Goal: Check status: Check status

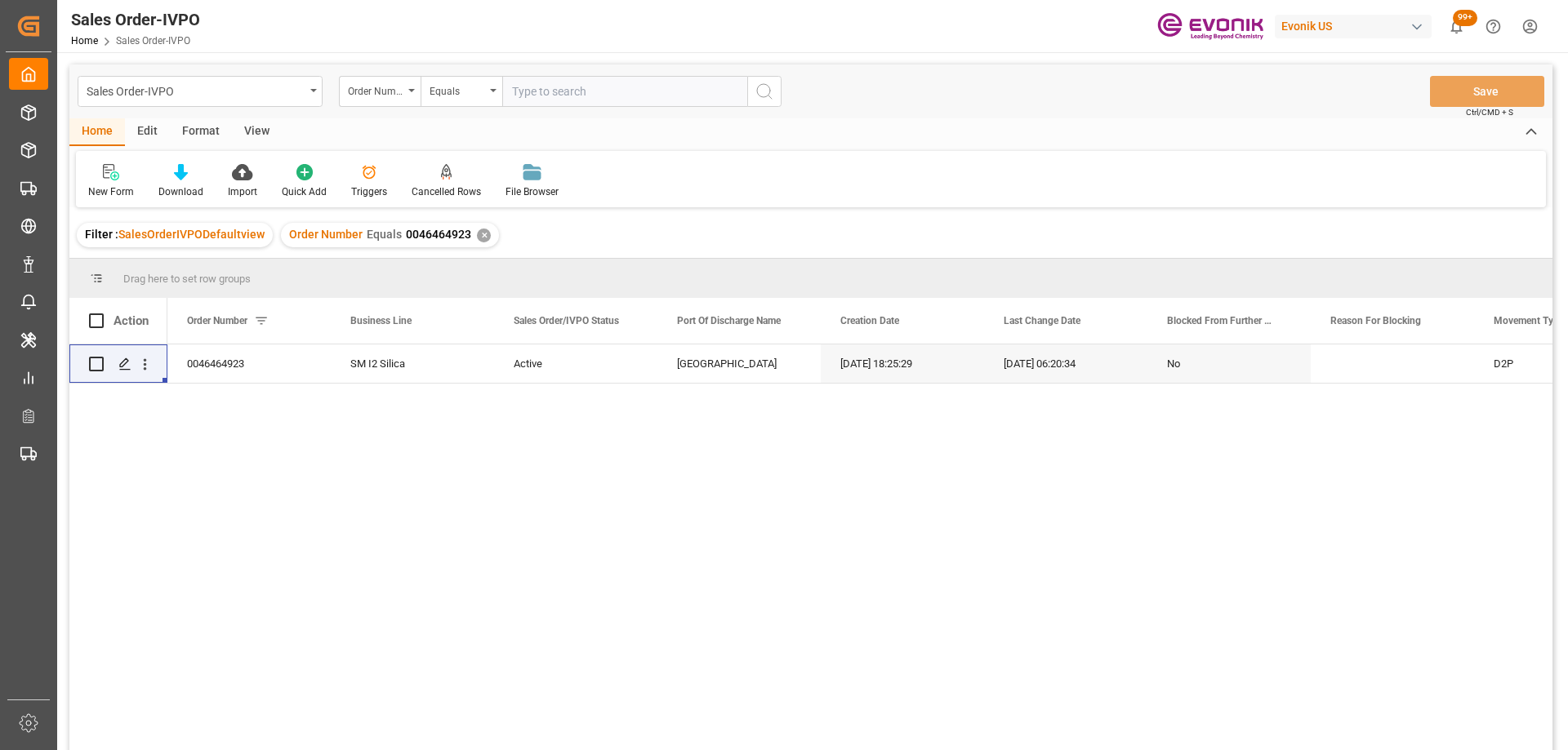
click at [516, 102] on input "text" at bounding box center [625, 91] width 245 height 31
type input "0046468469"
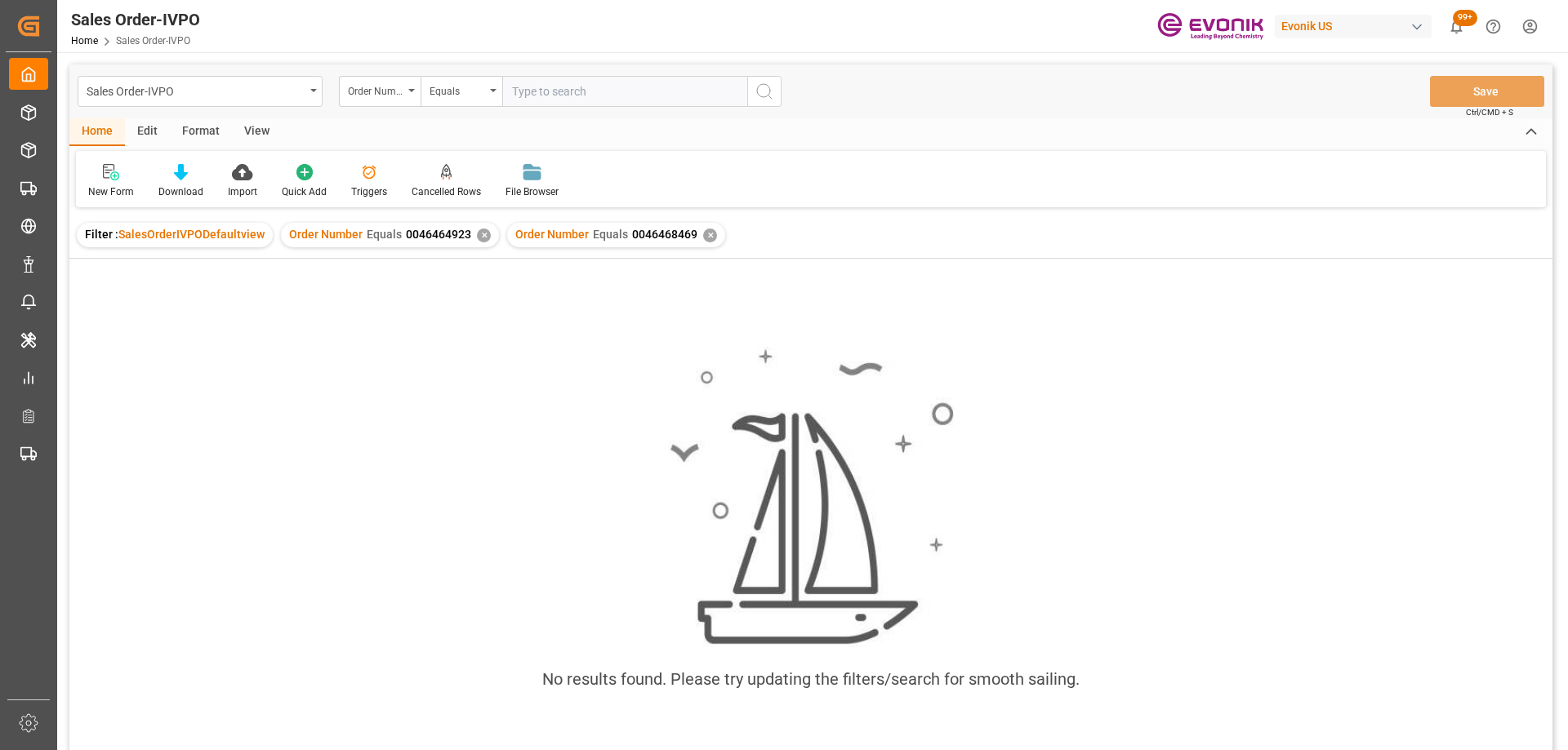
click at [476, 238] on div "✕" at bounding box center [483, 235] width 14 height 14
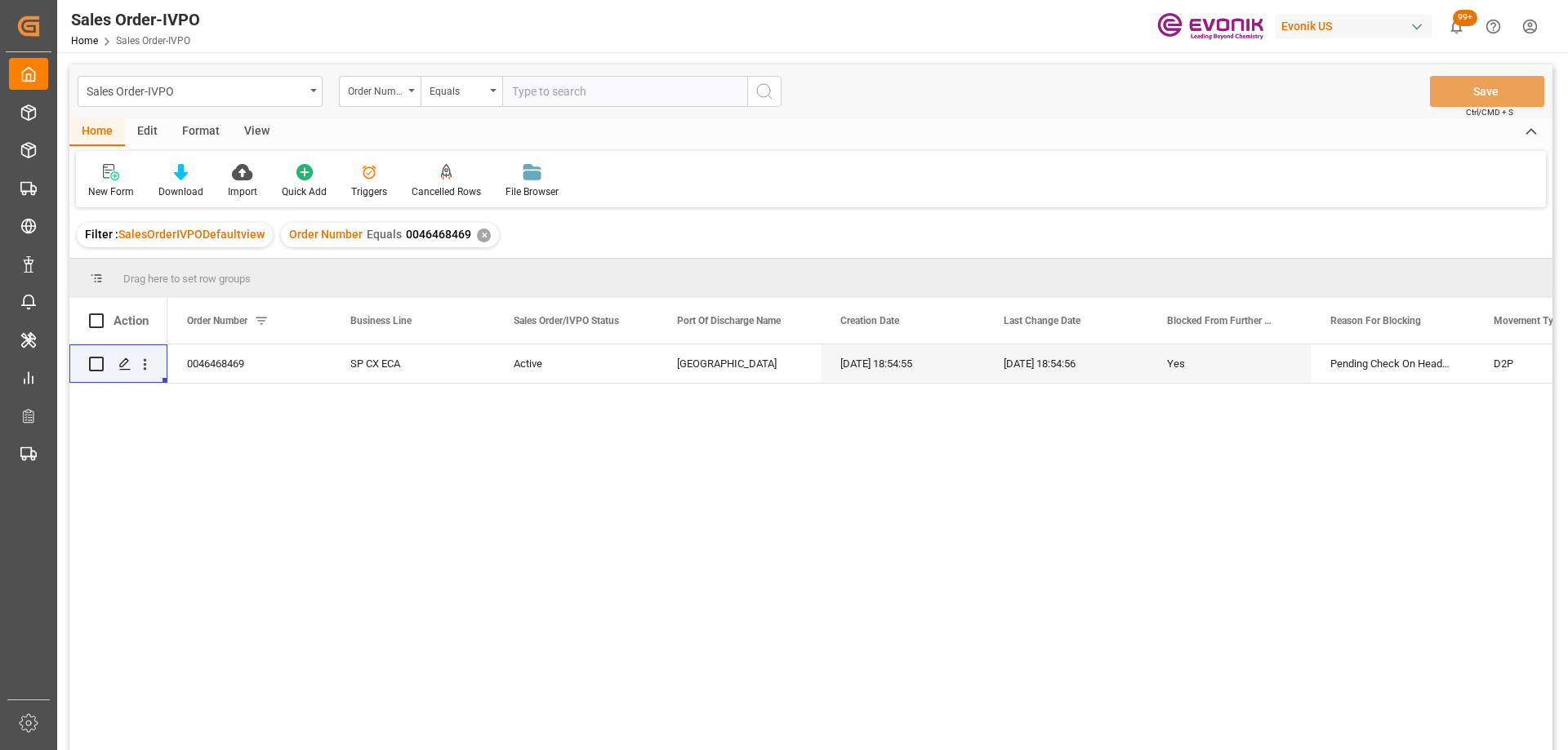
click at [442, 475] on div "0046468469 SP CX ECA Active [GEOGRAPHIC_DATA] [DATE] 18:54:55 [DATE] 18:54:56 Y…" at bounding box center [860, 552] width 1384 height 416
click at [574, 82] on input "text" at bounding box center [625, 91] width 245 height 31
paste input "46468729"
type input "0046468729"
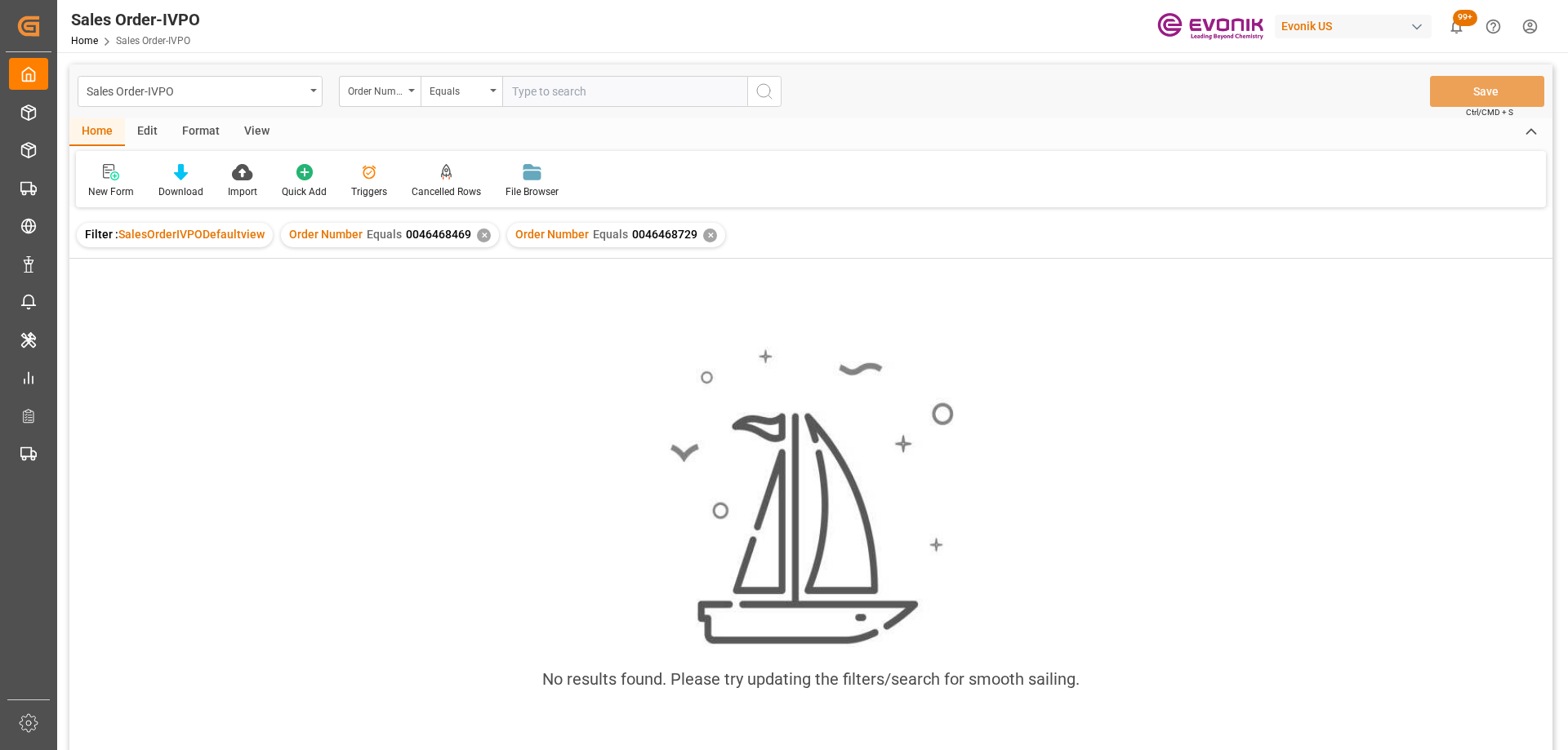
click at [487, 230] on div "Order Number Equals 0046468469 ✕" at bounding box center [389, 235] width 218 height 25
click at [482, 230] on div "✕" at bounding box center [483, 235] width 14 height 14
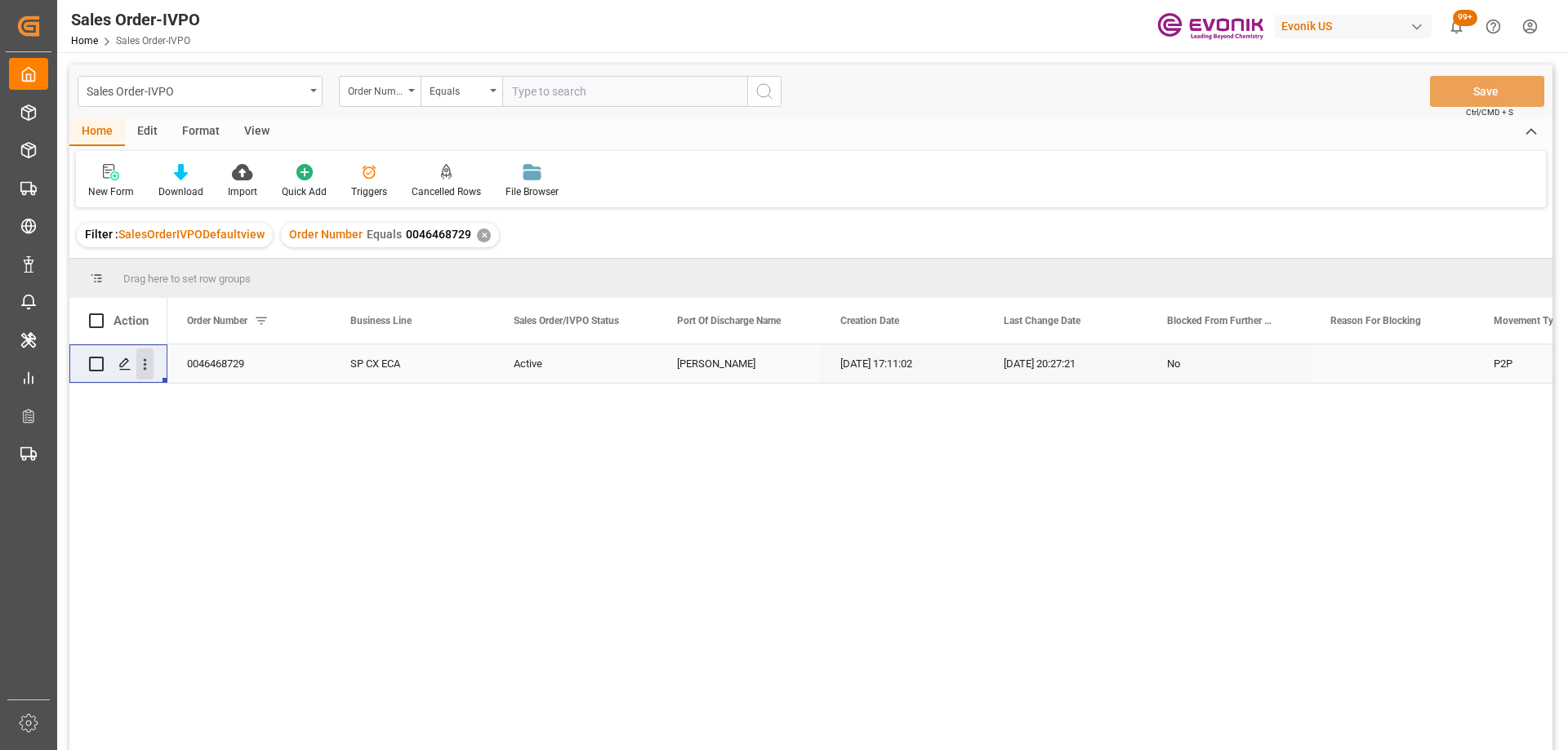
click at [147, 361] on icon "open menu" at bounding box center [145, 364] width 17 height 17
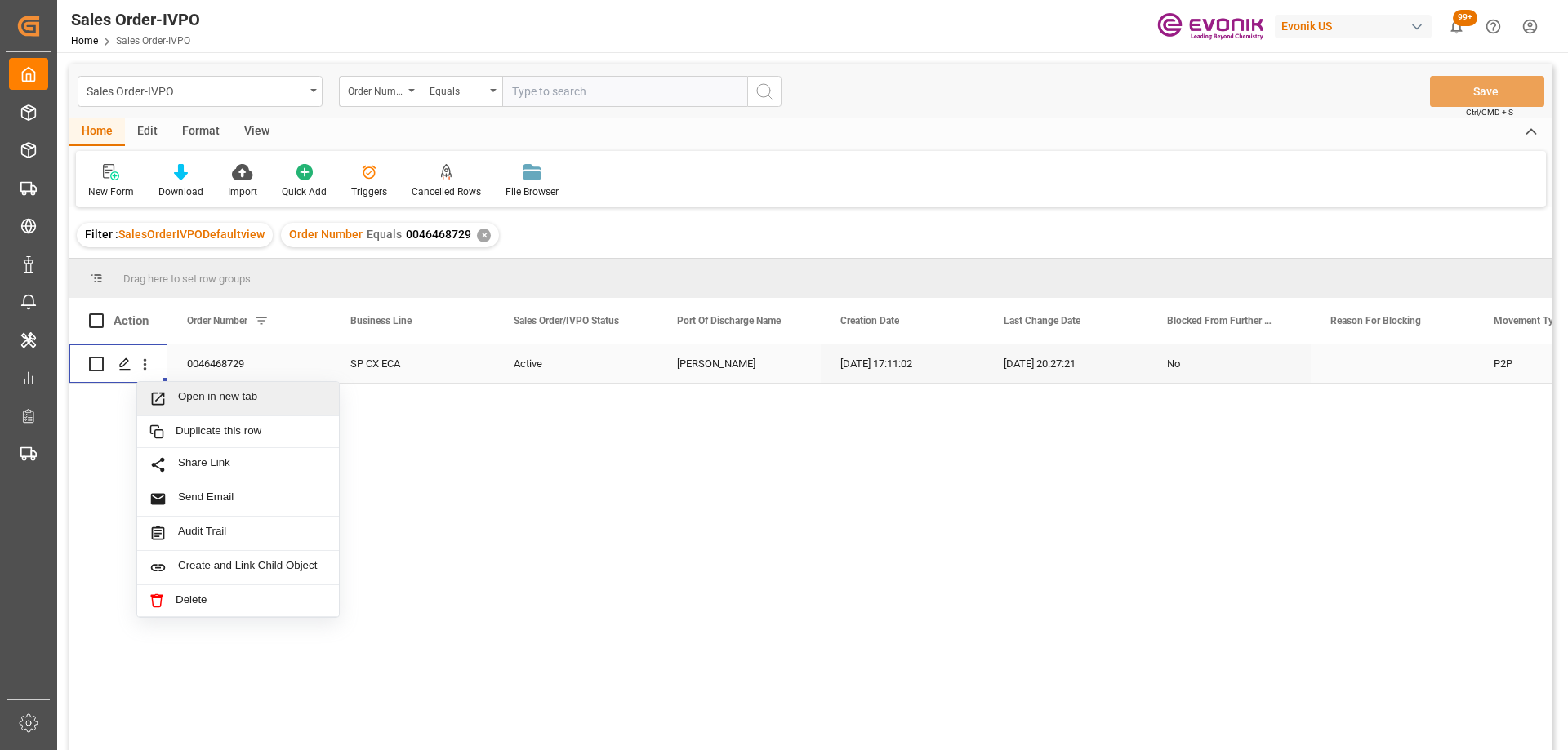
click at [217, 367] on div "0046468729" at bounding box center [249, 363] width 164 height 38
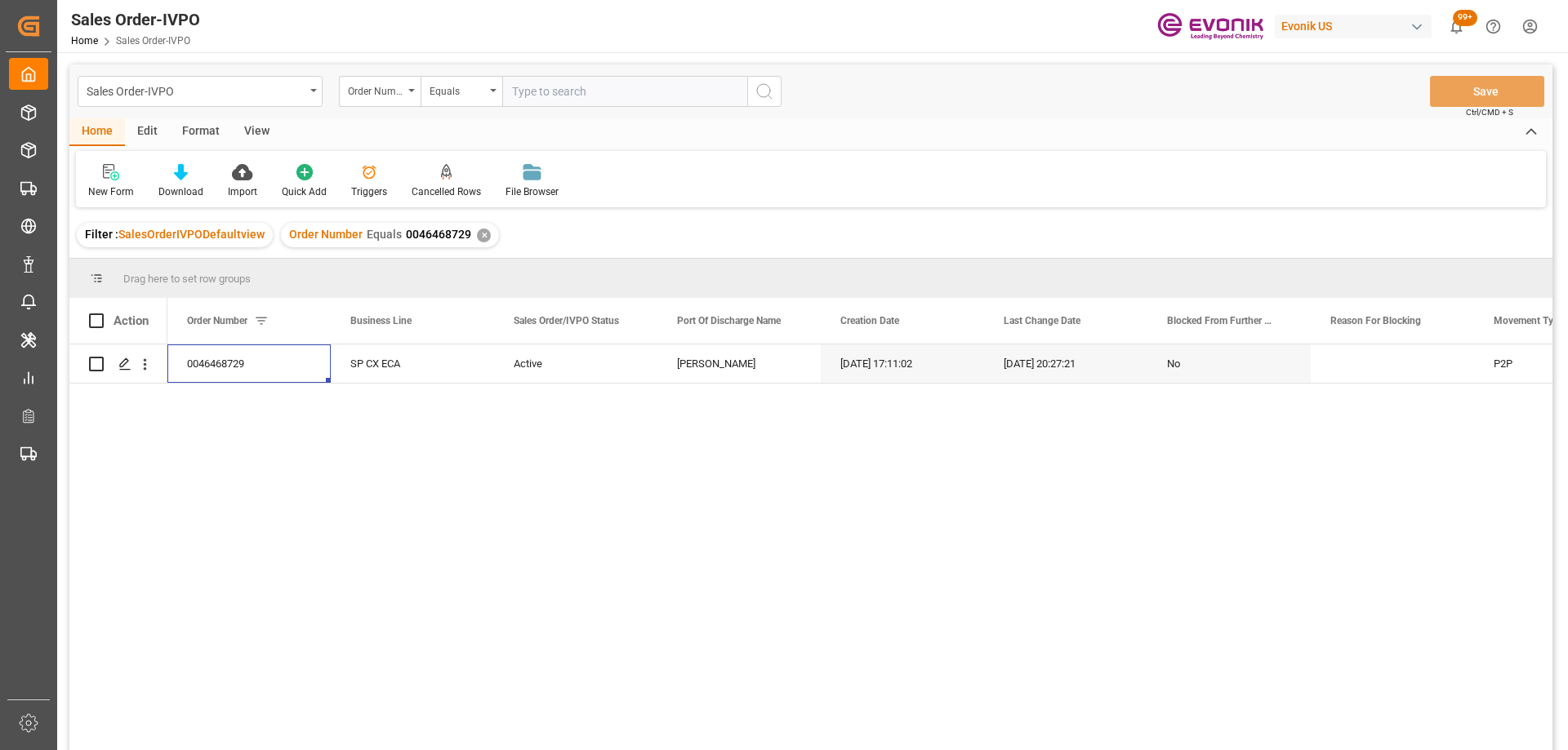
click at [545, 87] on input "text" at bounding box center [625, 91] width 245 height 31
paste input "46464928"
click at [511, 89] on input "46464928" at bounding box center [625, 91] width 245 height 31
type input "0046464928"
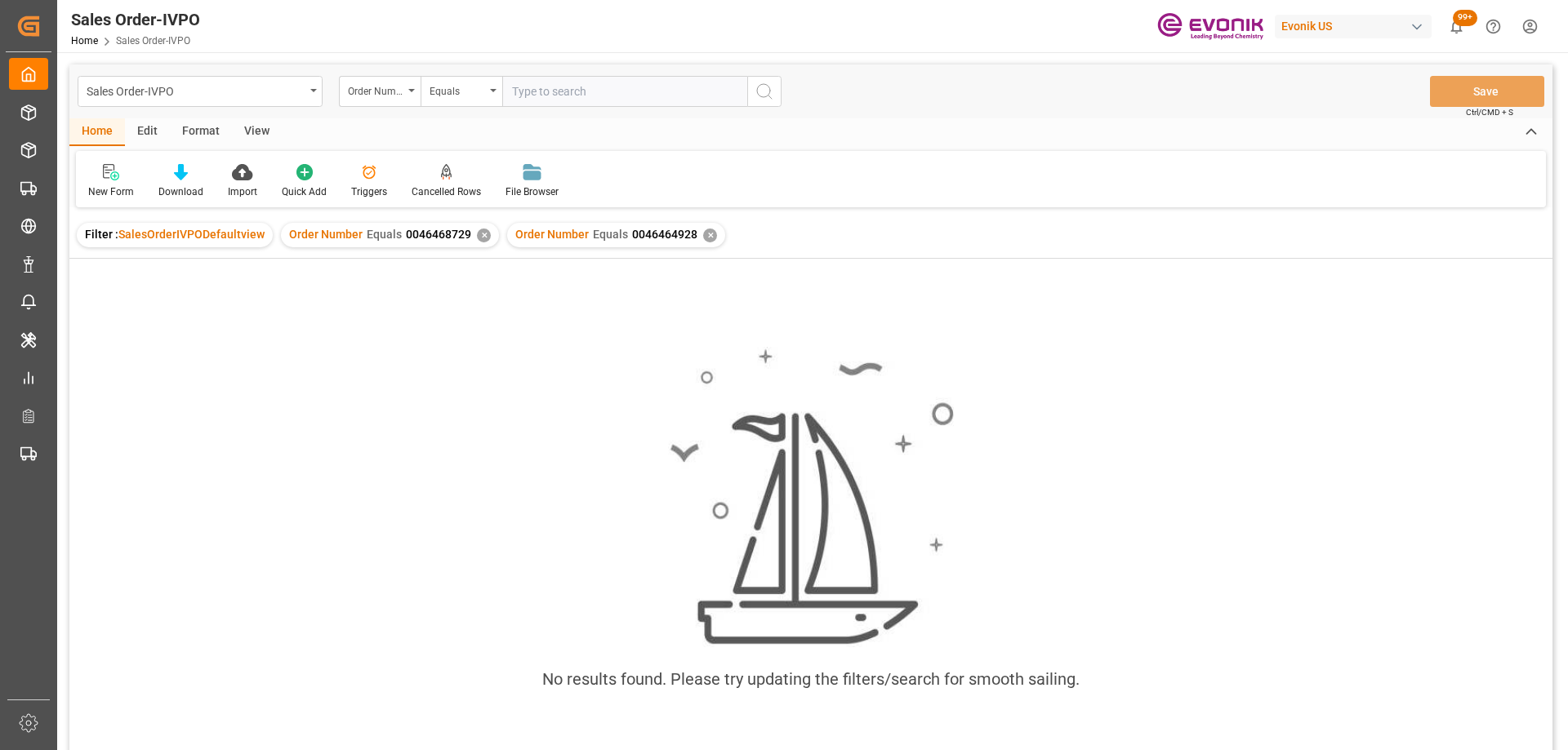
click at [478, 237] on div "✕" at bounding box center [483, 235] width 14 height 14
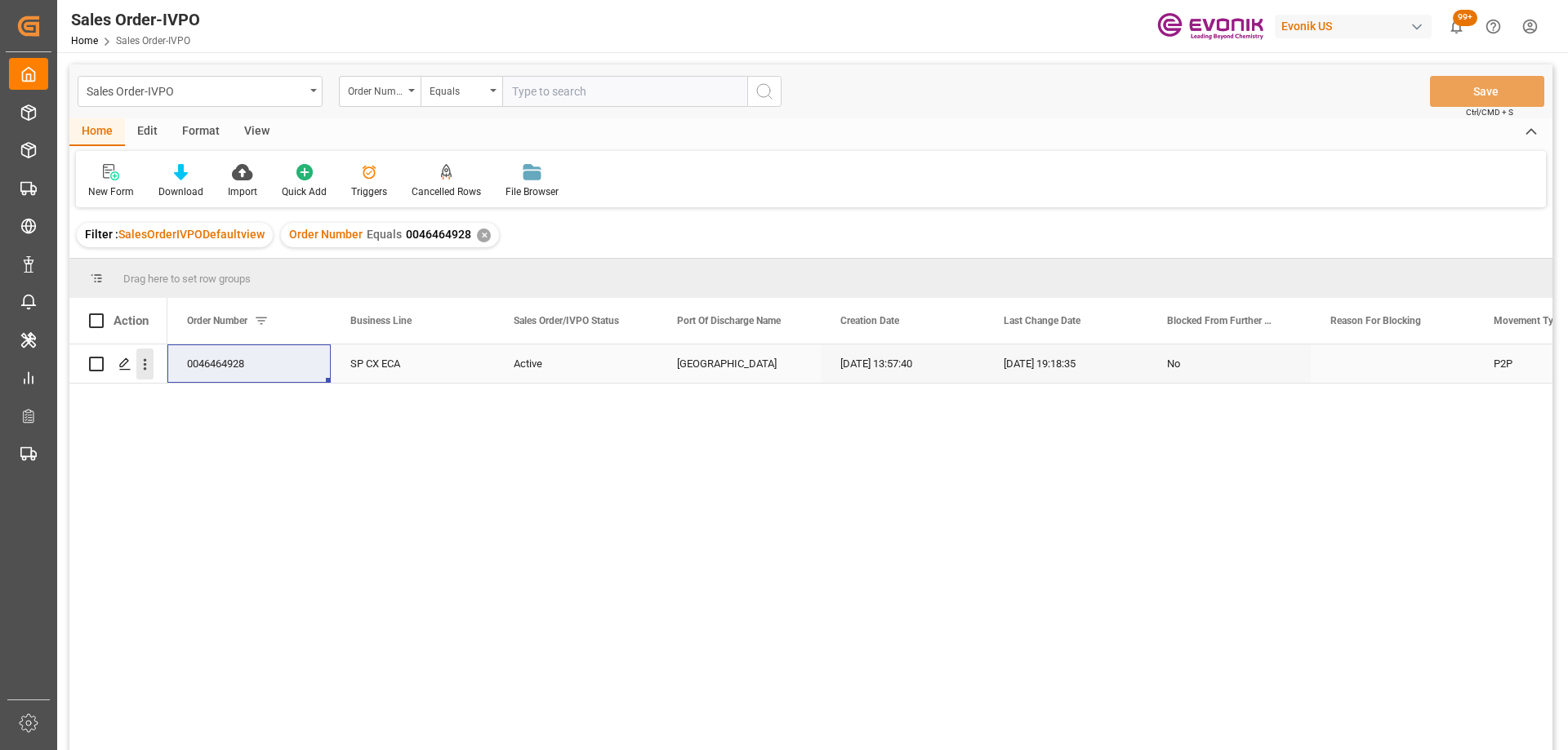
click at [147, 356] on icon "open menu" at bounding box center [145, 364] width 17 height 17
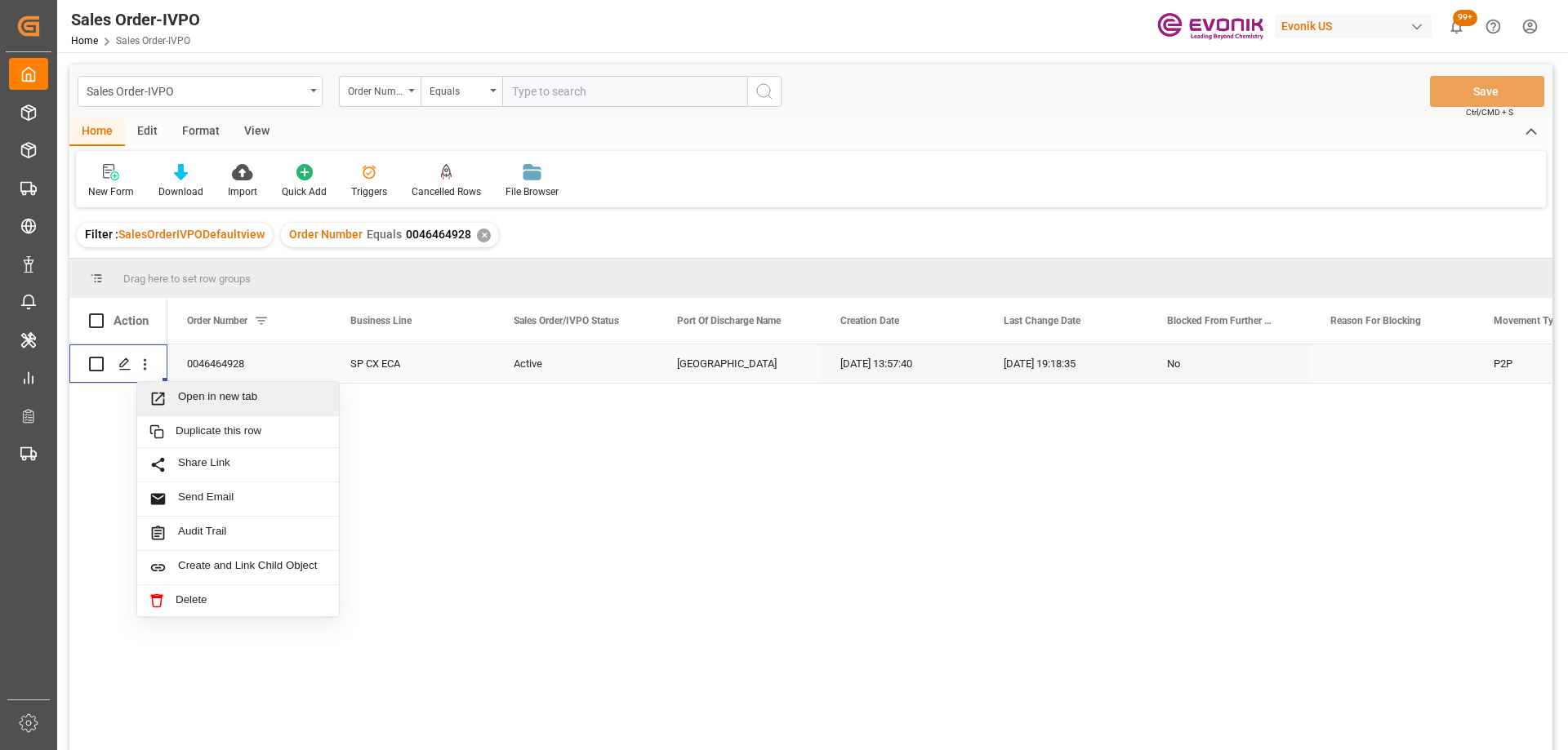
click at [179, 395] on span "Open in new tab" at bounding box center [252, 398] width 148 height 17
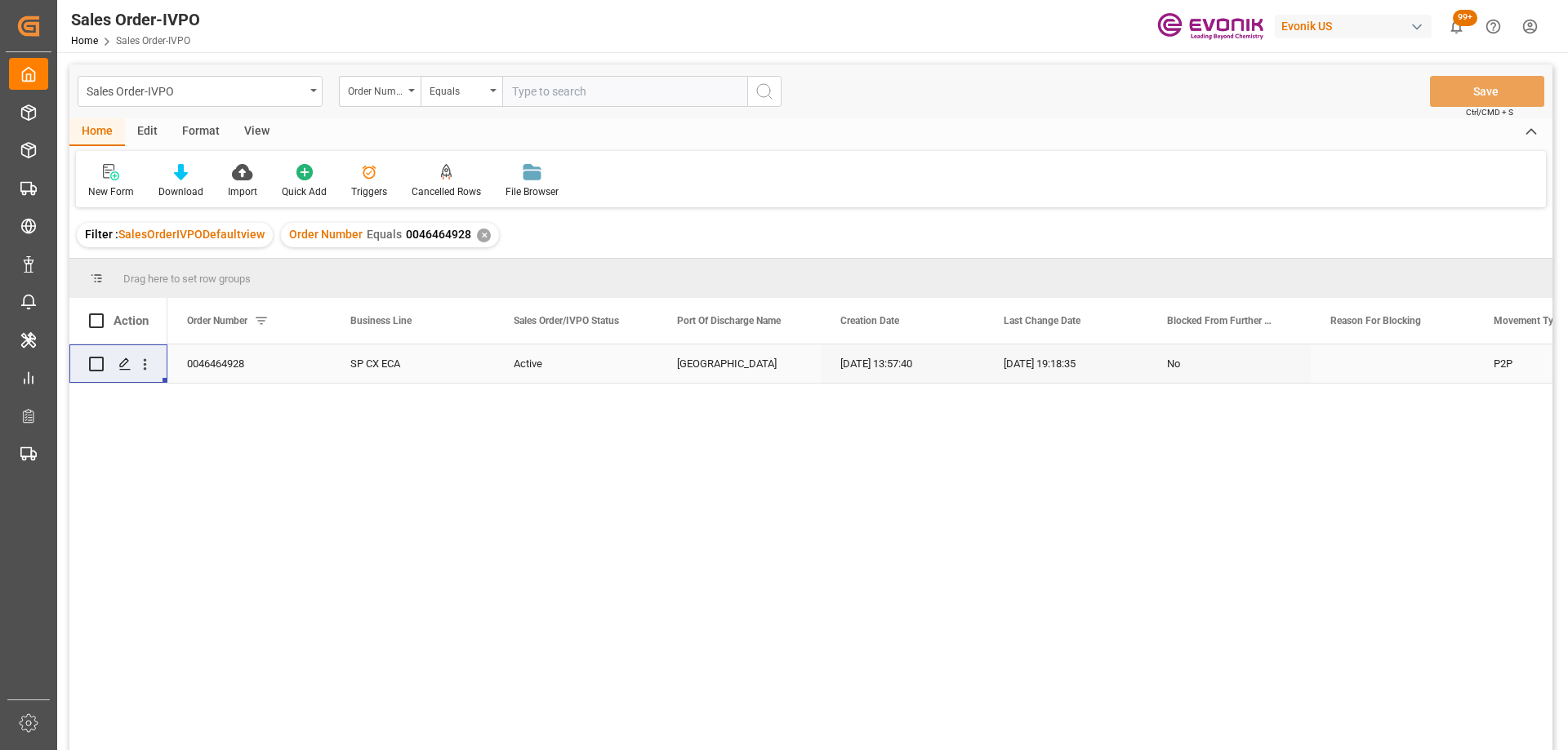
click at [546, 84] on input "text" at bounding box center [625, 91] width 245 height 31
paste input "46464931"
click at [514, 90] on input "46464931" at bounding box center [625, 91] width 245 height 31
type input "0046464931"
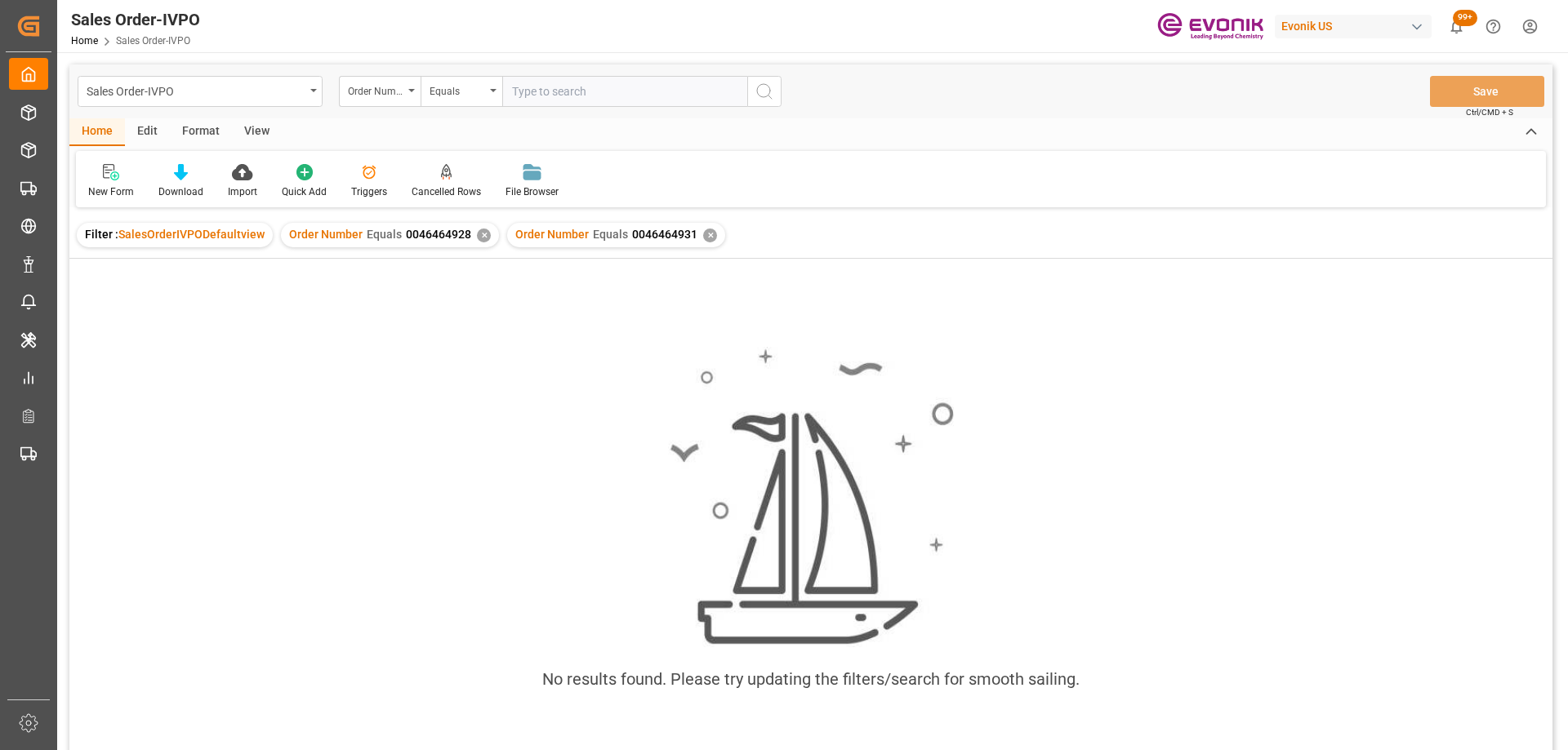
click at [482, 232] on div "✕" at bounding box center [483, 235] width 14 height 14
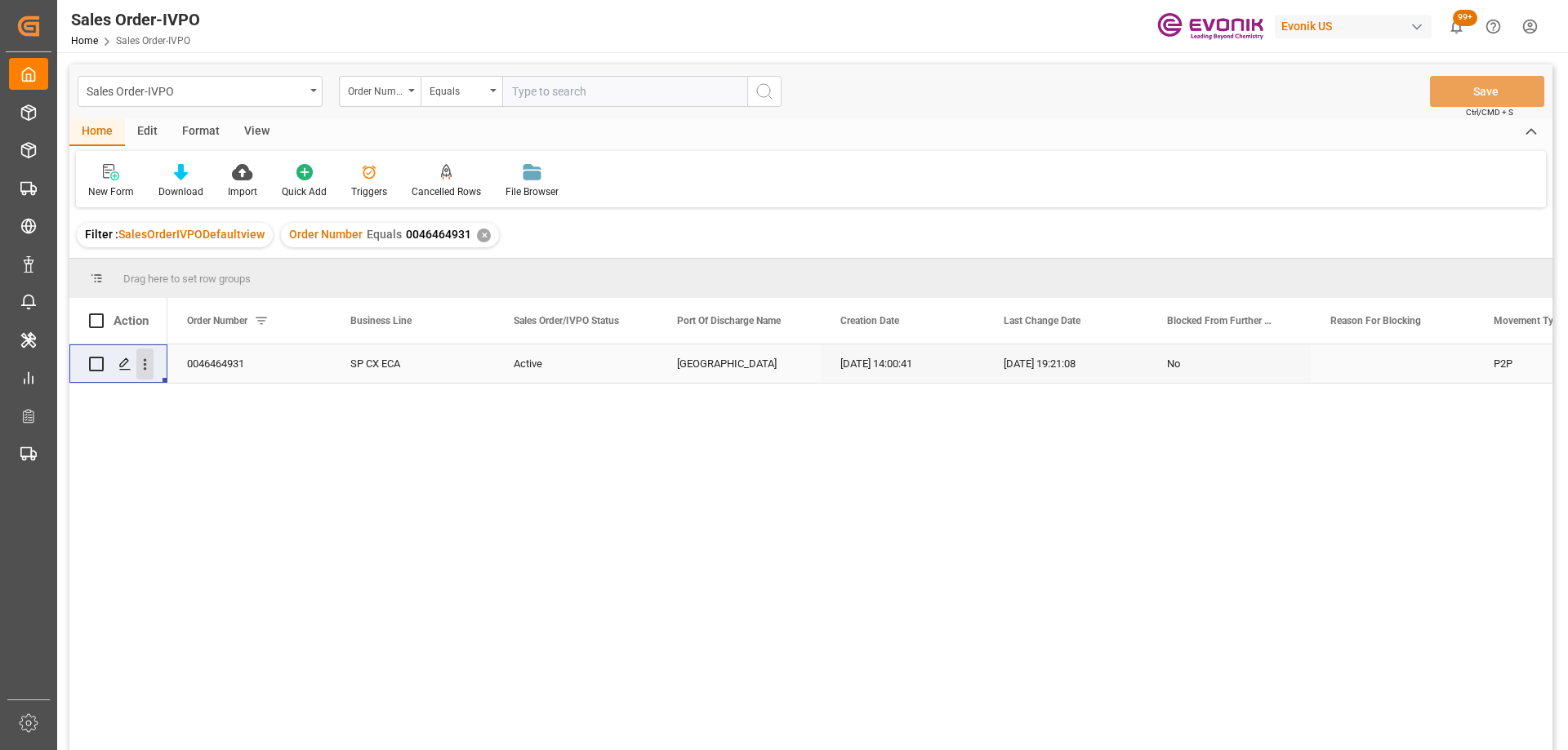
click at [145, 361] on icon "open menu" at bounding box center [145, 365] width 3 height 11
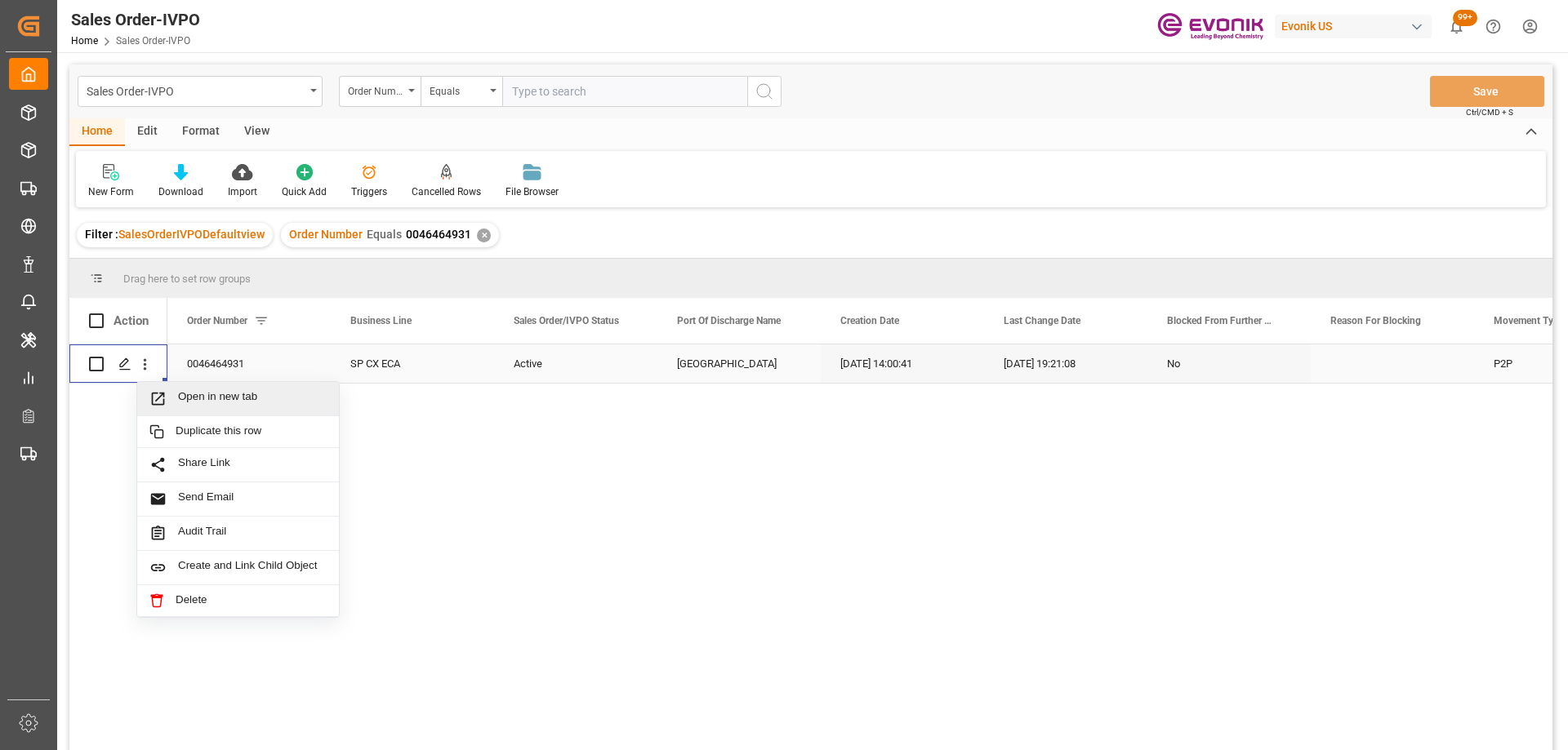
click at [219, 403] on span "Open in new tab" at bounding box center [252, 398] width 148 height 17
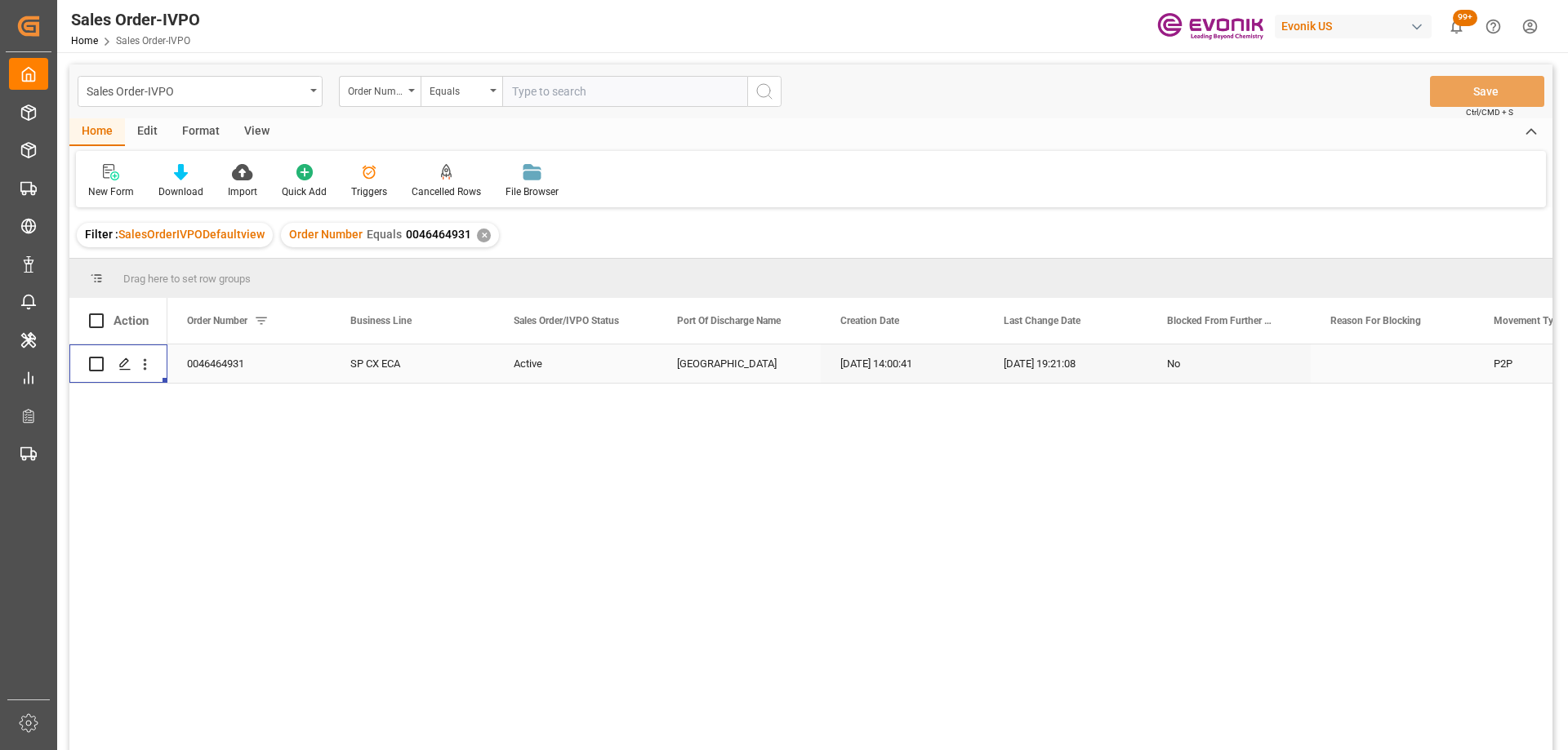
click at [555, 82] on input "text" at bounding box center [625, 91] width 245 height 31
paste input "46464930"
type input "0046464930"
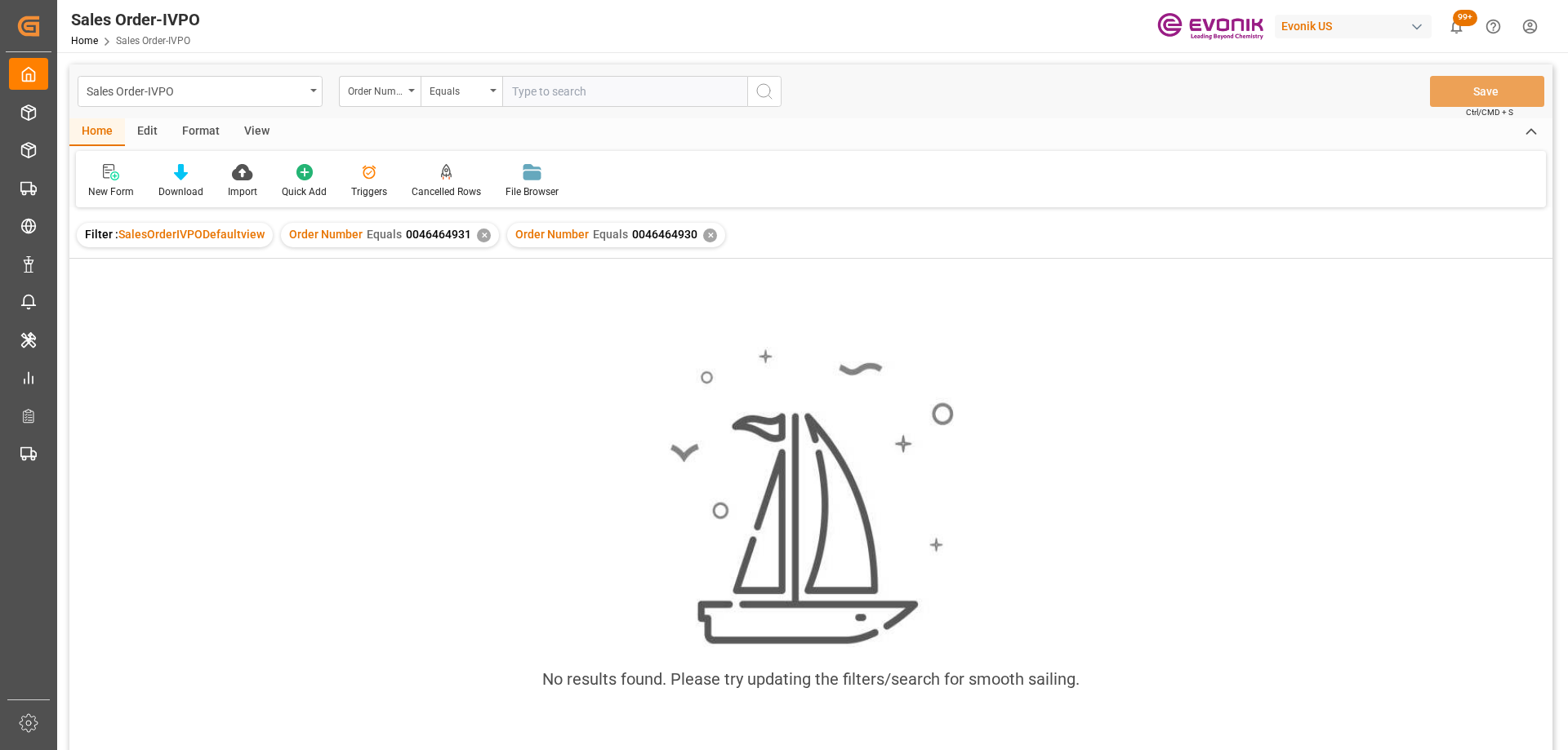
click at [479, 232] on div "✕" at bounding box center [483, 235] width 14 height 14
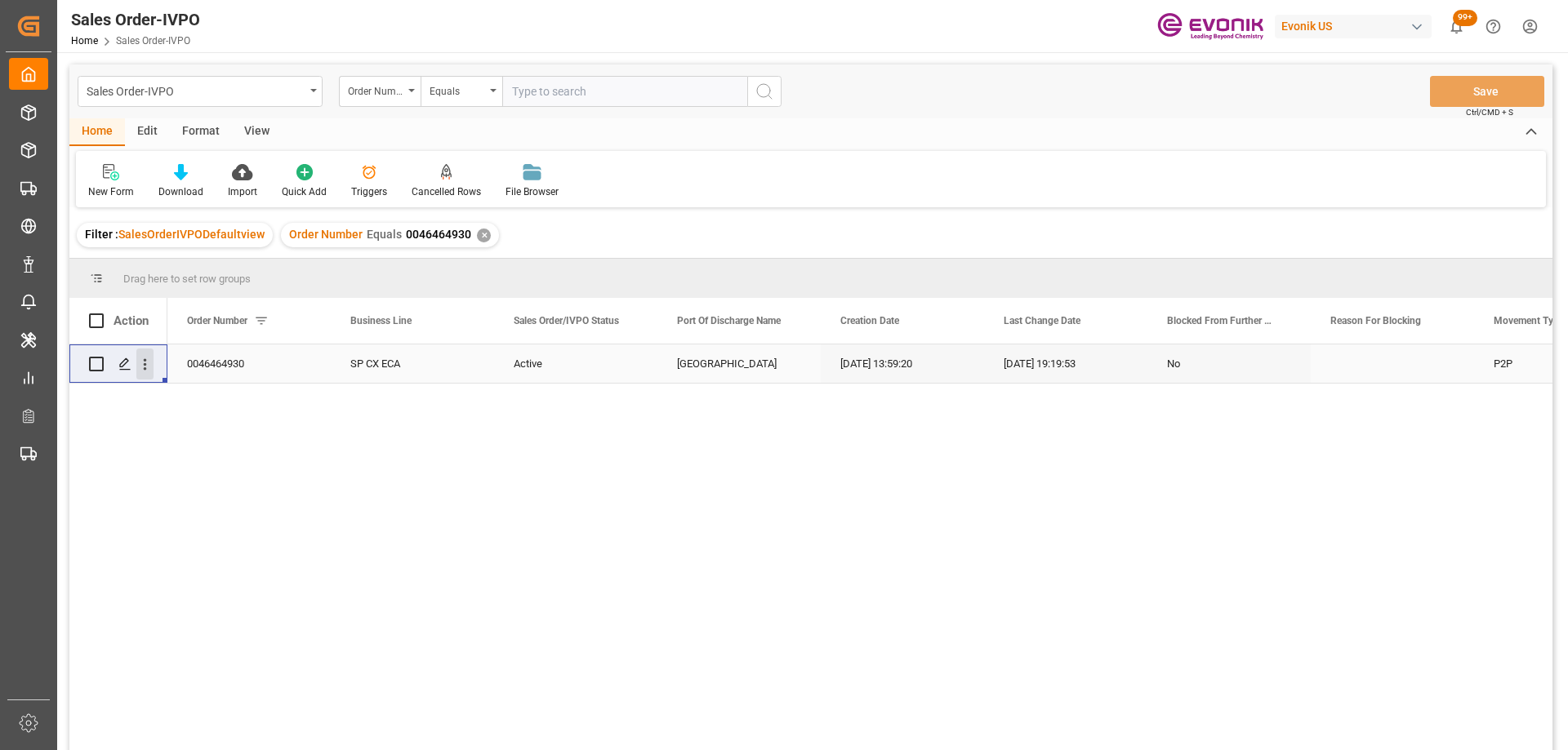
click at [147, 369] on icon "open menu" at bounding box center [145, 364] width 17 height 17
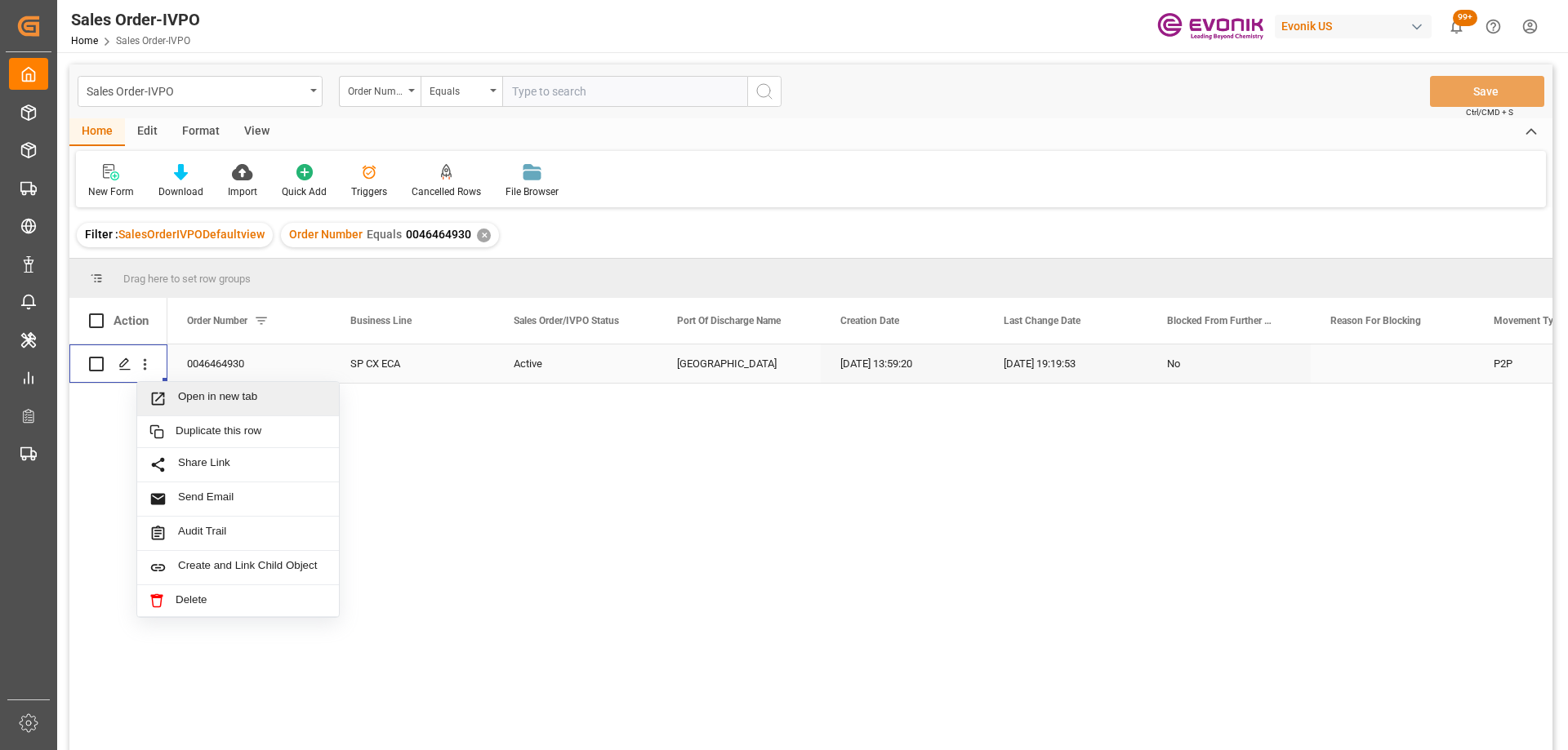
click at [199, 386] on div "Open in new tab" at bounding box center [238, 399] width 202 height 34
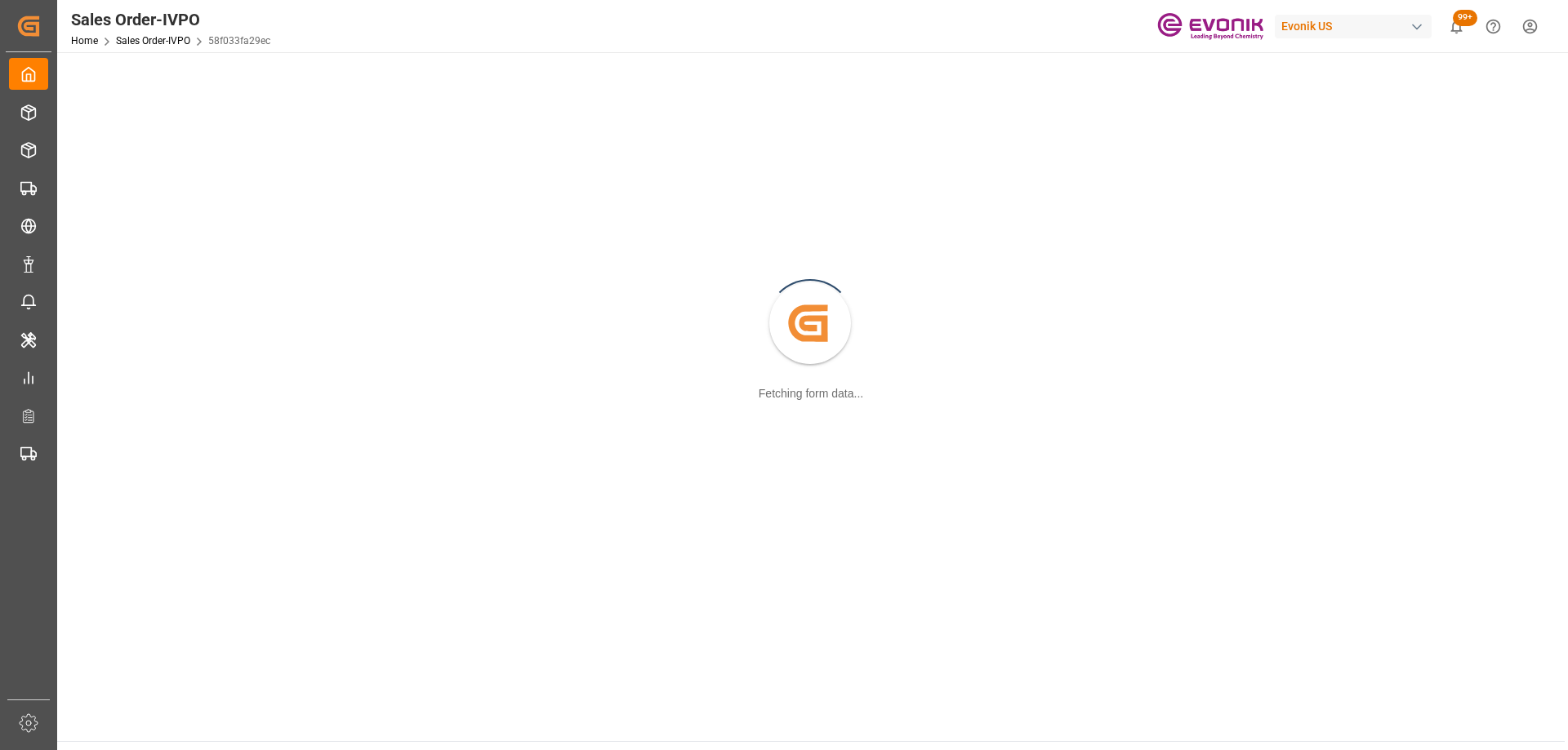
scroll to position [177, 0]
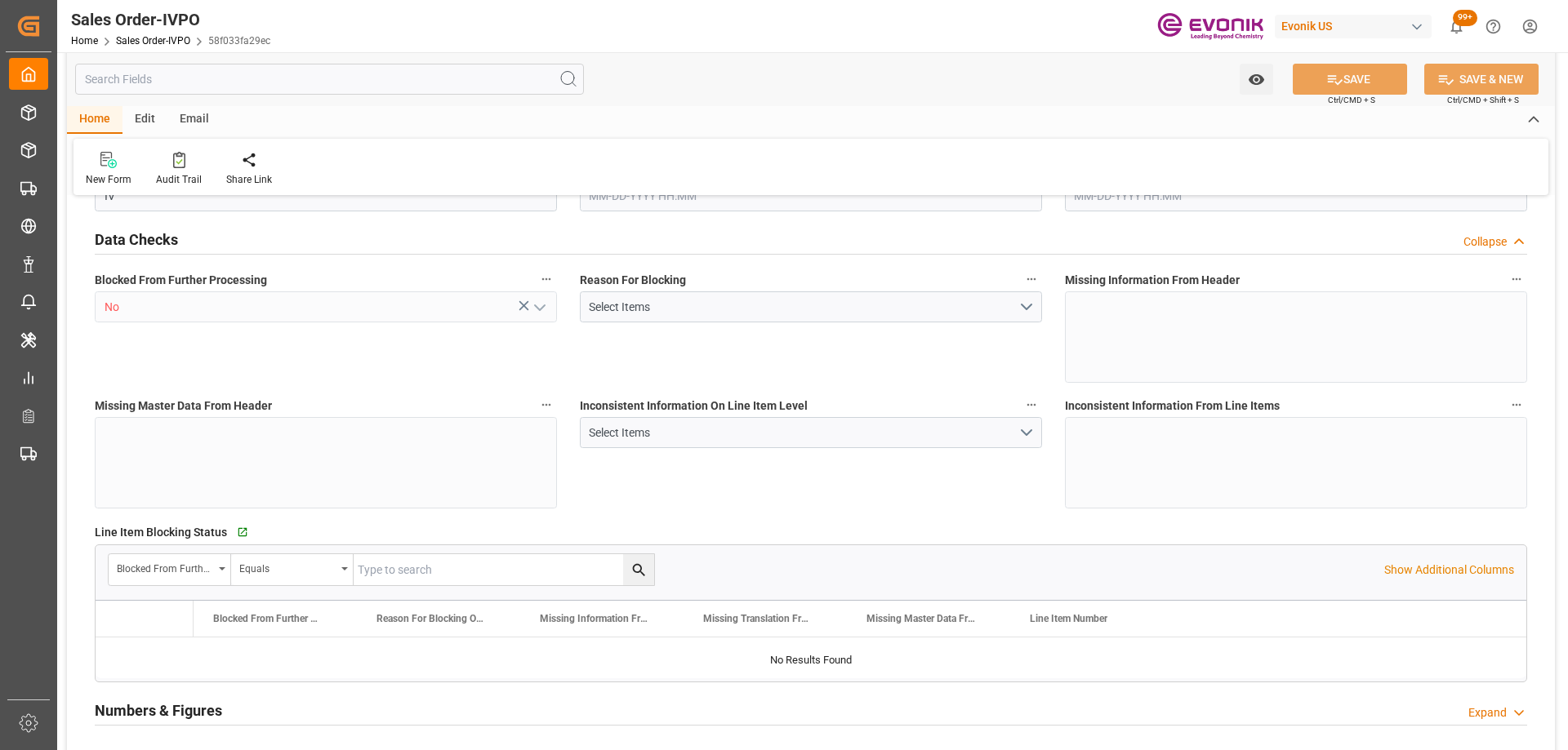
type input "GBSOU"
type input "+44 (0) 161 2304357Fax No.:"
type input "0"
type input "1"
type input "2"
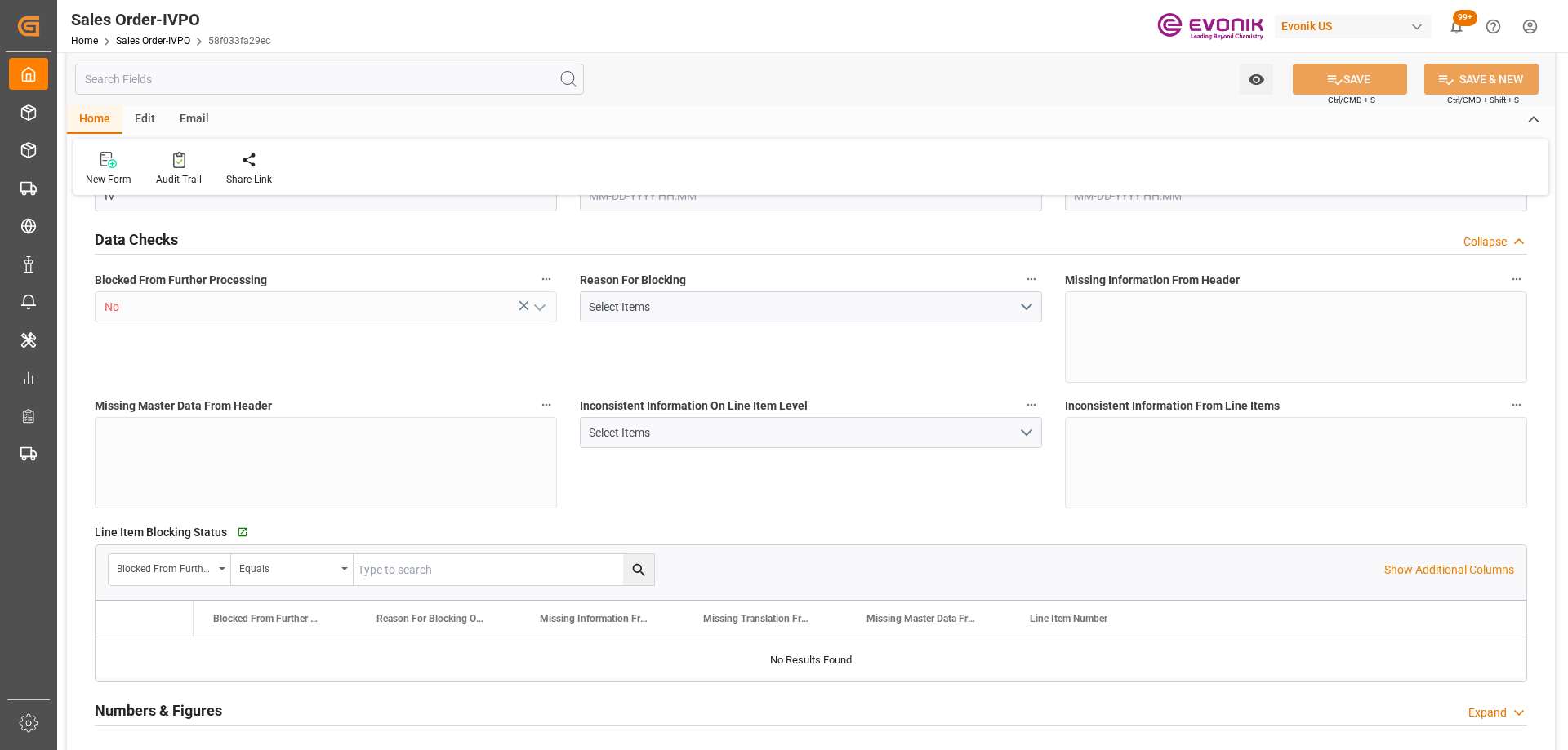
type input "2"
type input "18774"
type input "50.112"
type input "17000"
type input "30"
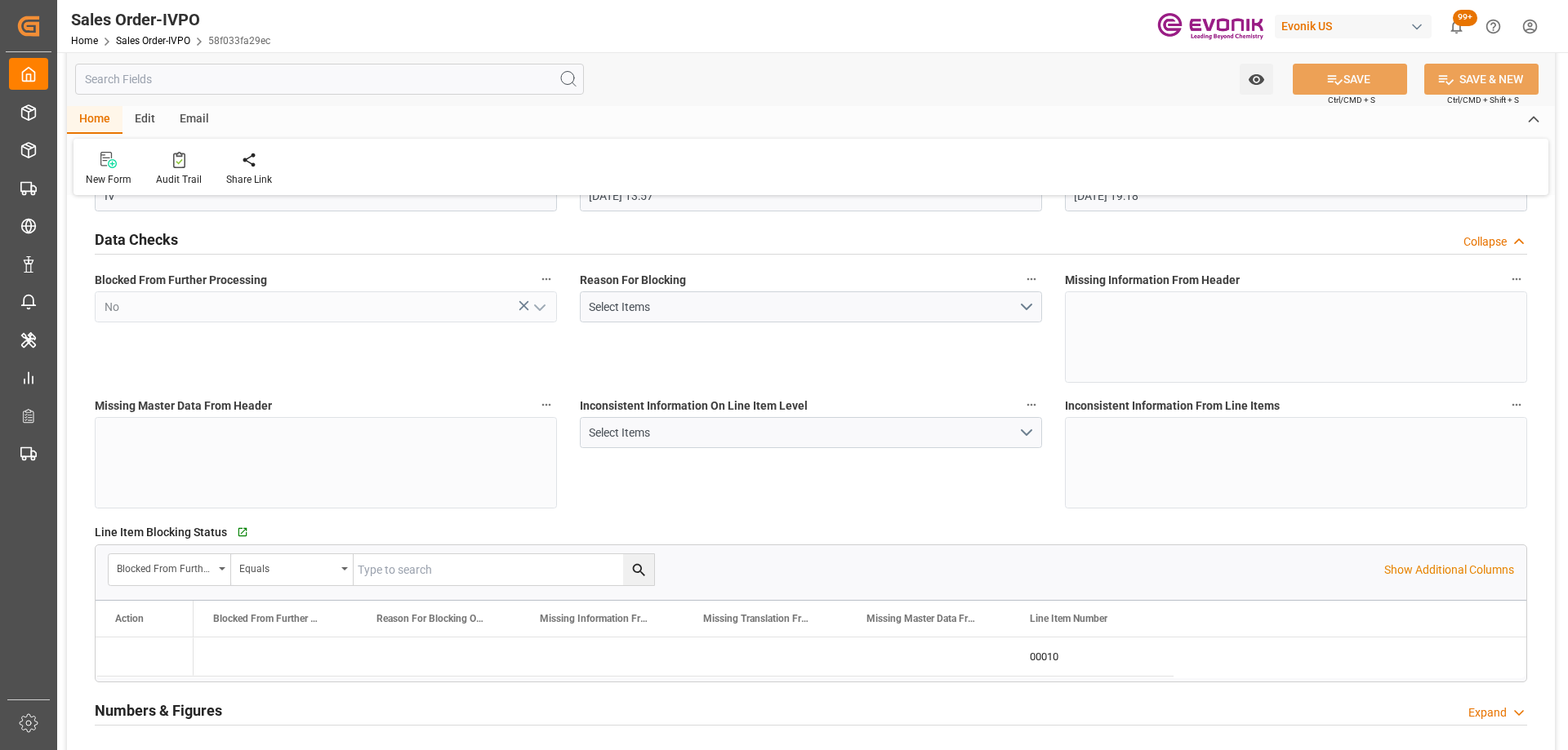
type input "07-22-2025 13:57"
type input "08-26-2025 19:18"
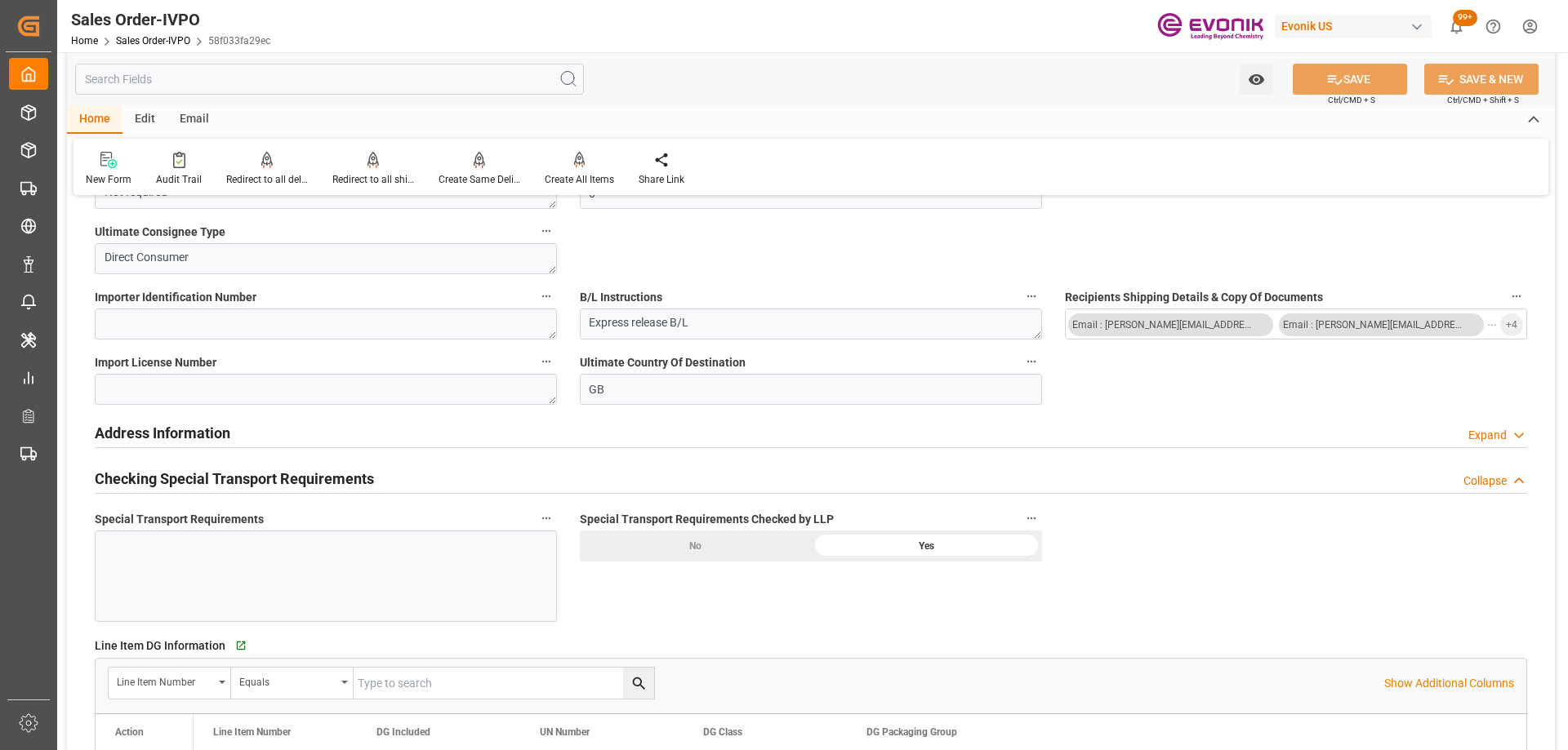
scroll to position [2054, 0]
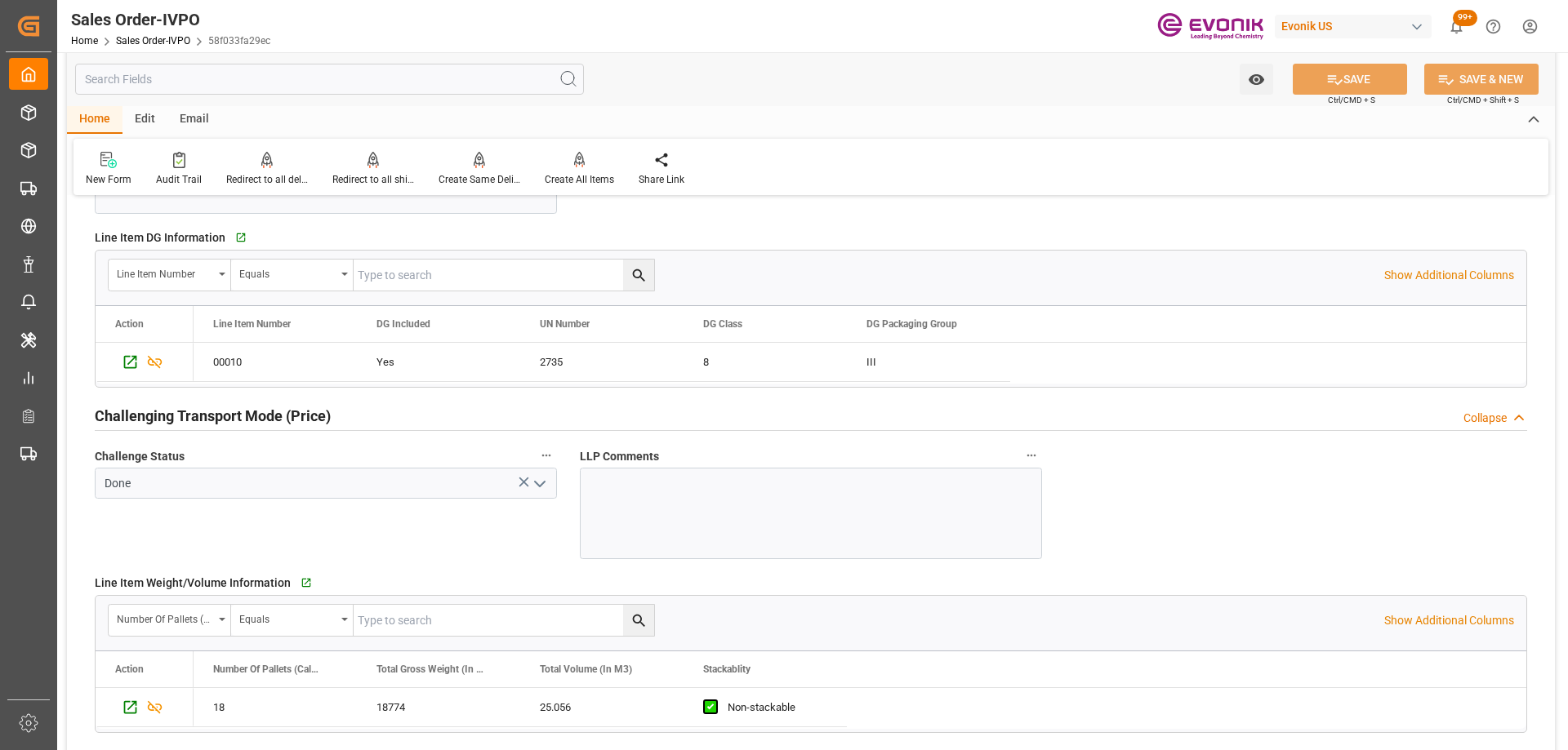
click at [438, 551] on div "Challenge Status Done" at bounding box center [326, 502] width 485 height 125
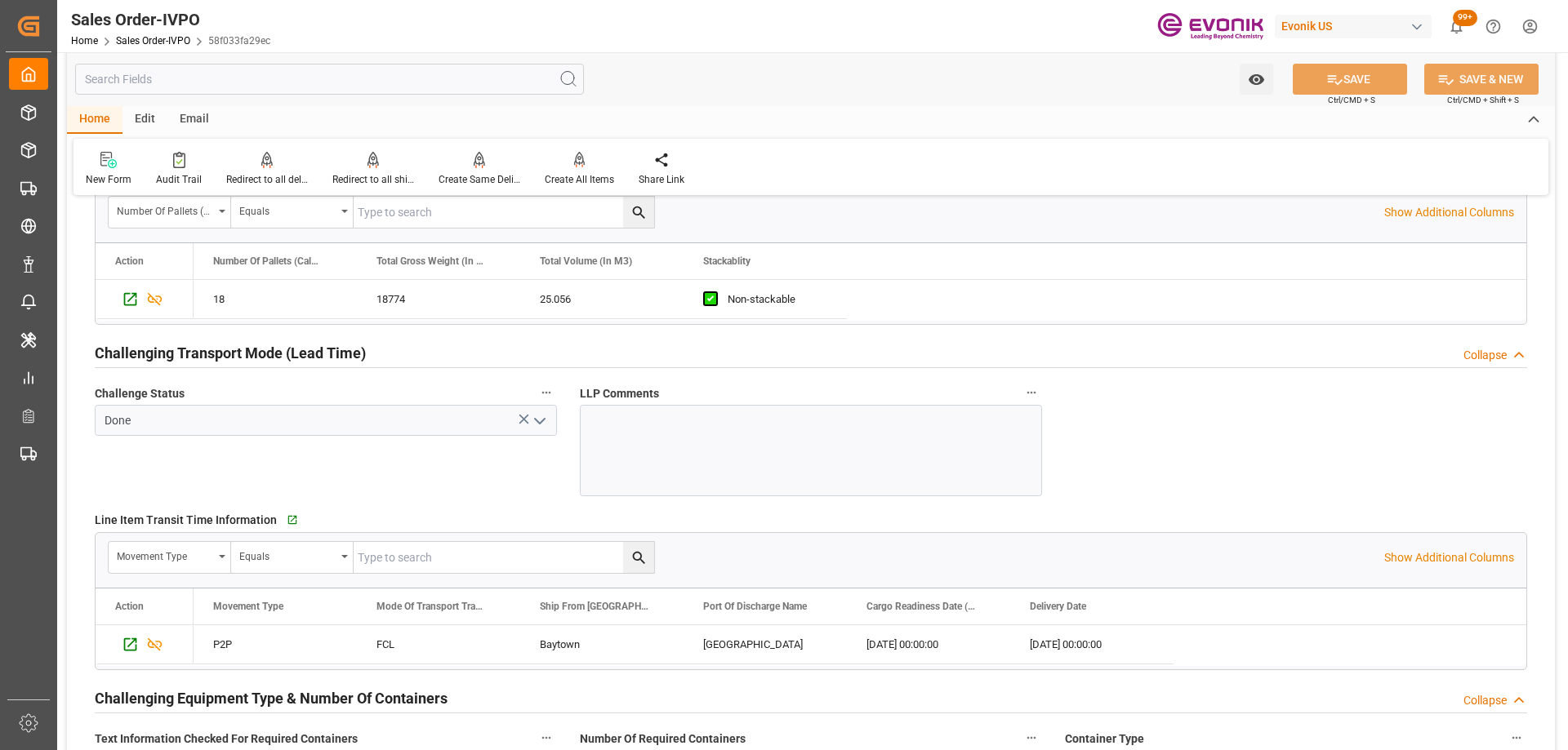
type input "+44 (0) 161 2304357Fax No.:"
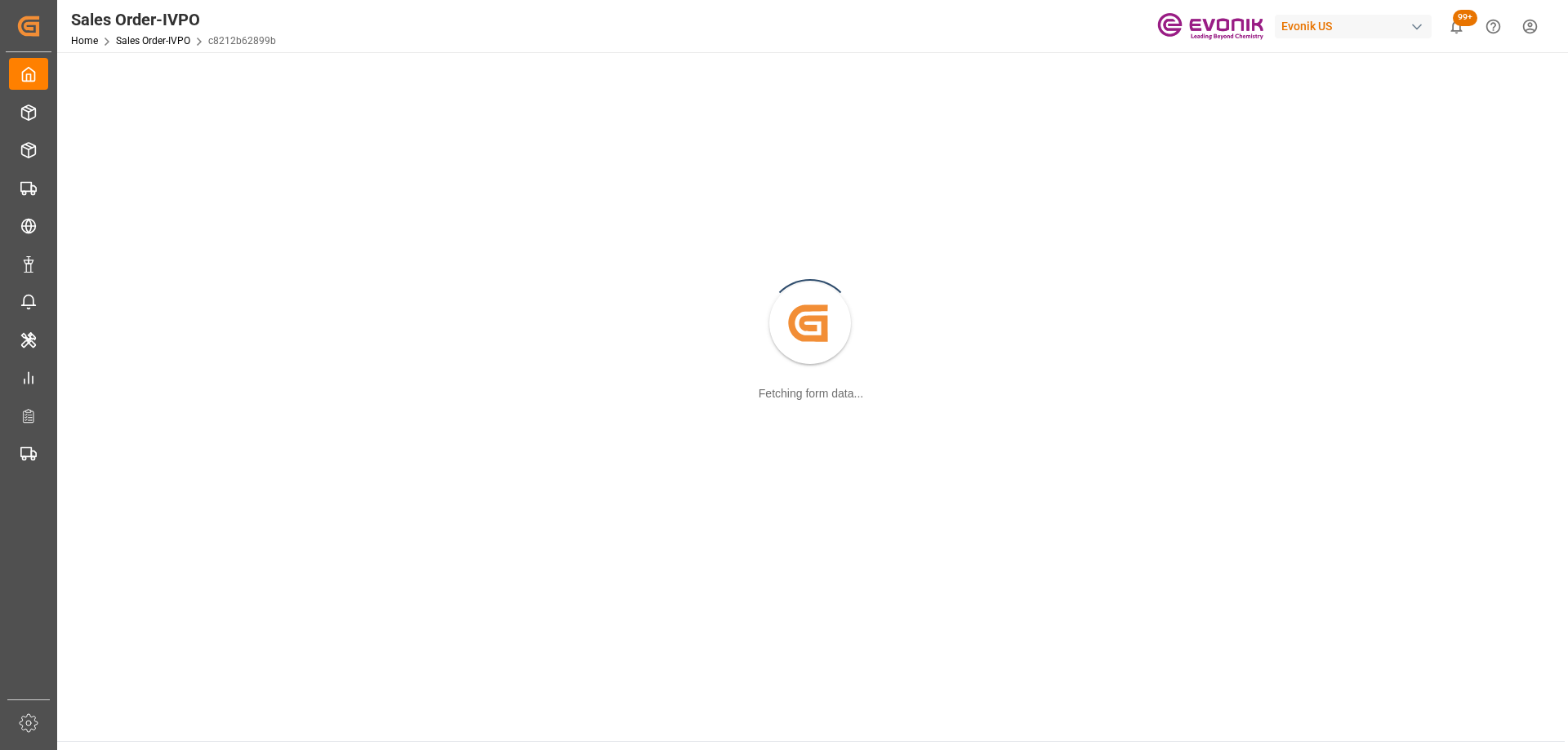
scroll to position [177, 0]
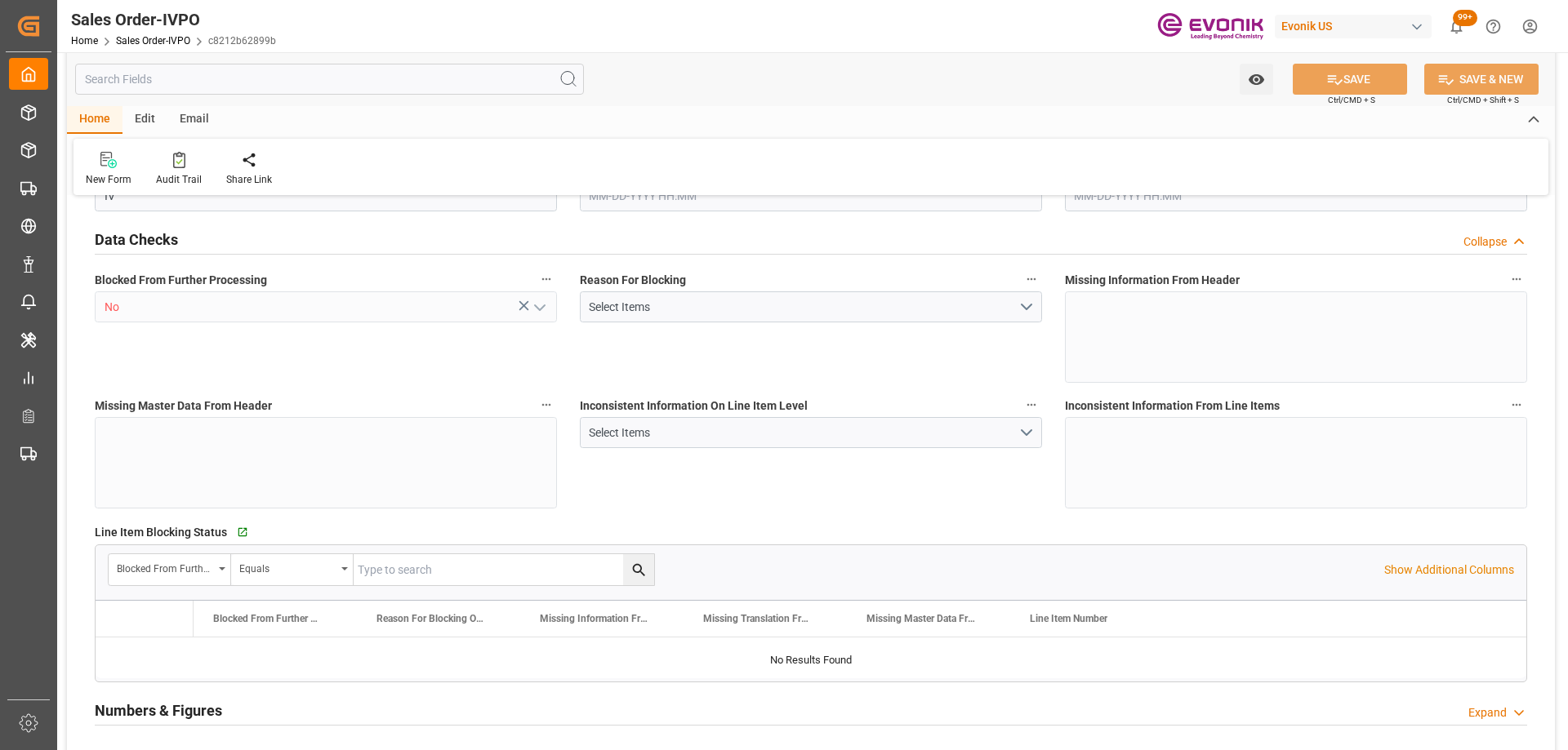
type input "GBSOU"
type input "+44 (0) 161 2304357Fax No.:"
type input "0"
type input "1"
type input "2"
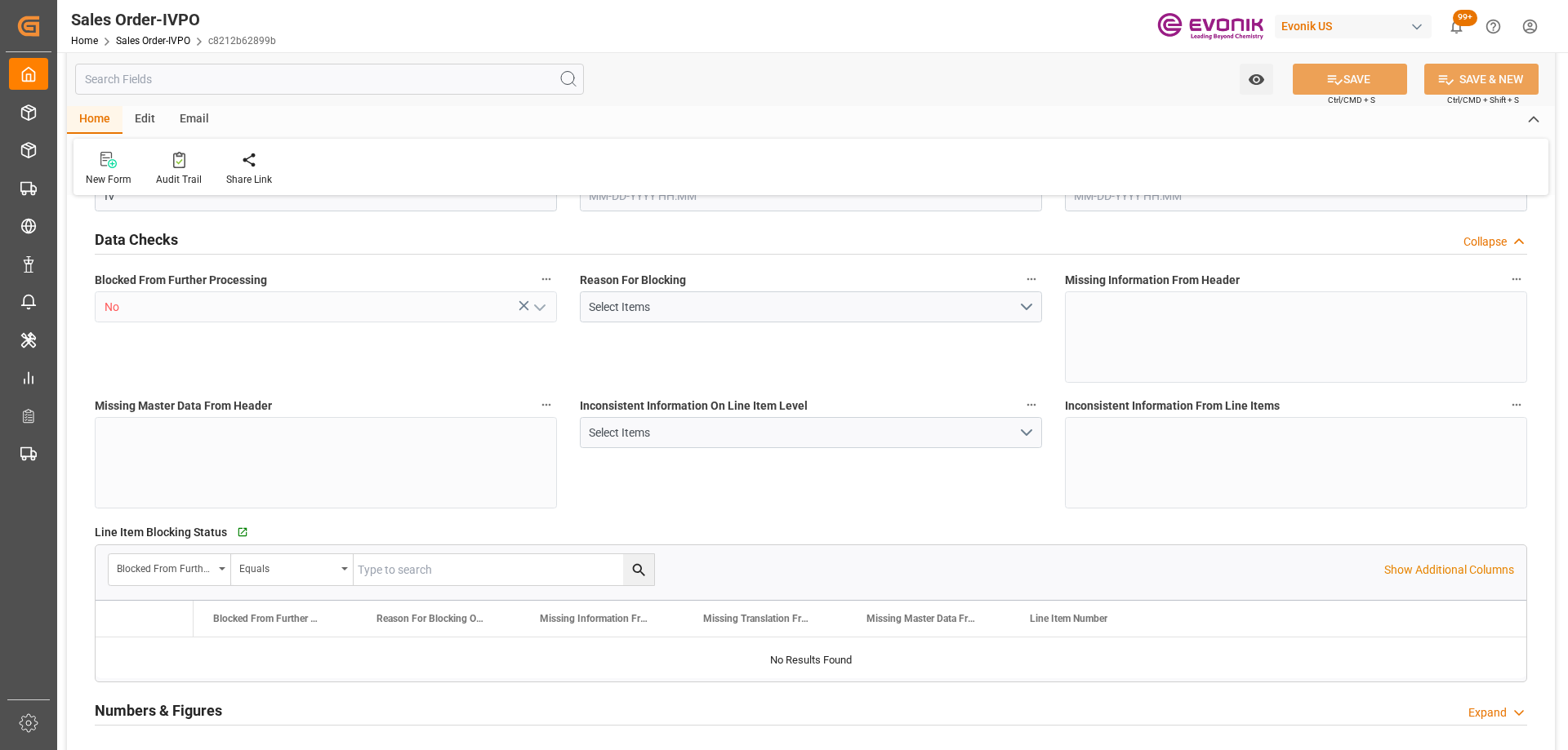
type input "2"
type input "18774"
type input "50.112"
type input "17000"
type input "30"
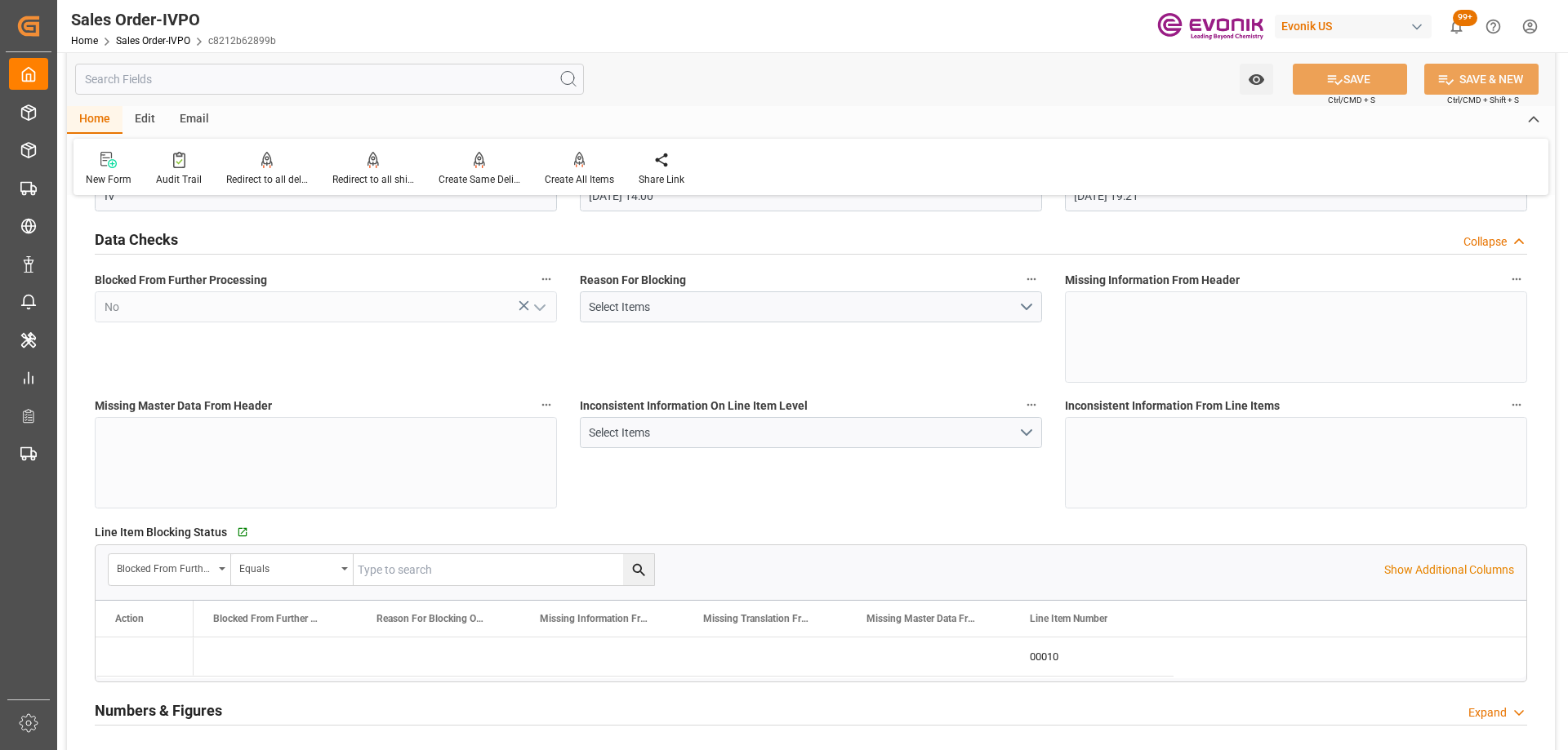
type input "07-22-2025 14:00"
type input "08-26-2025 19:21"
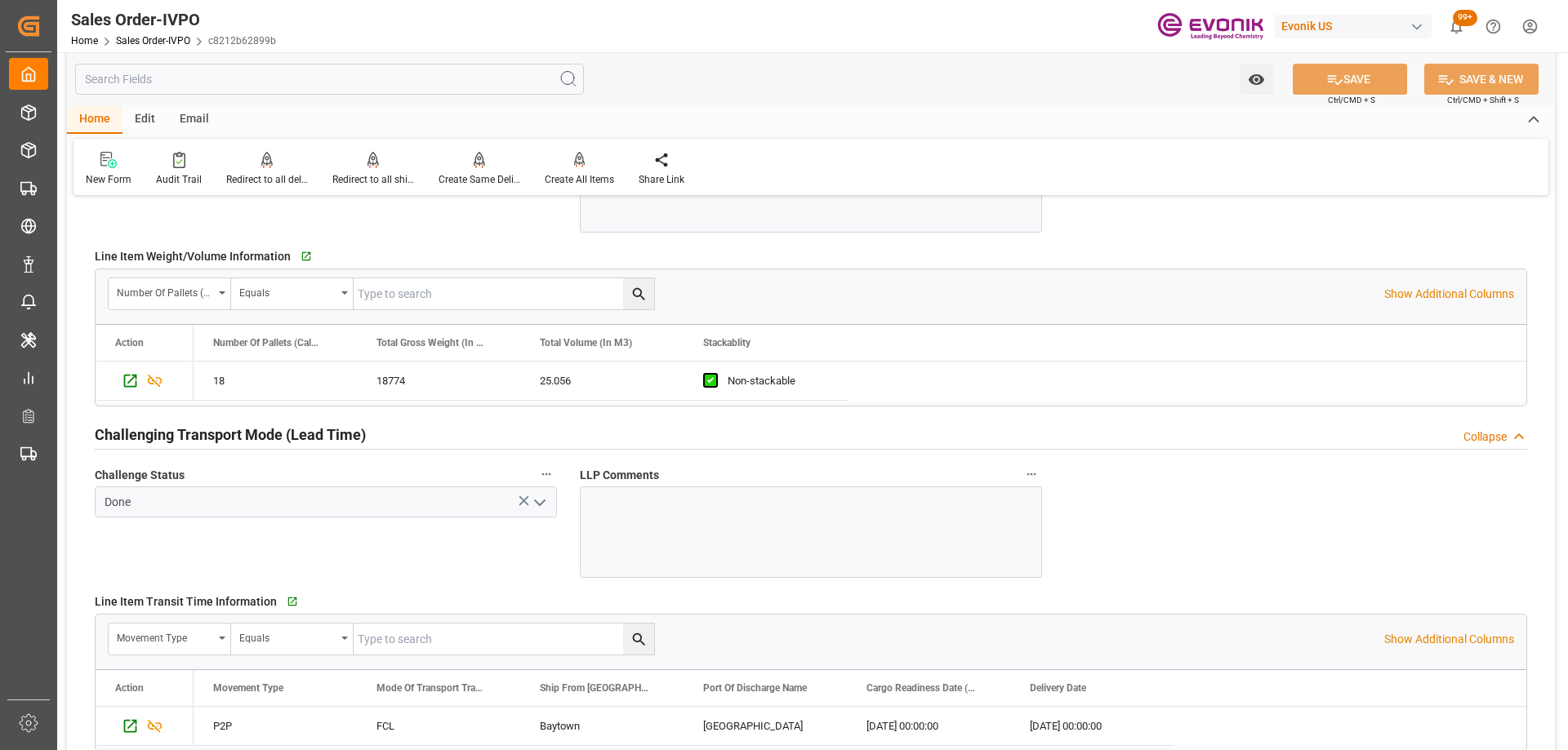
scroll to position [2625, 0]
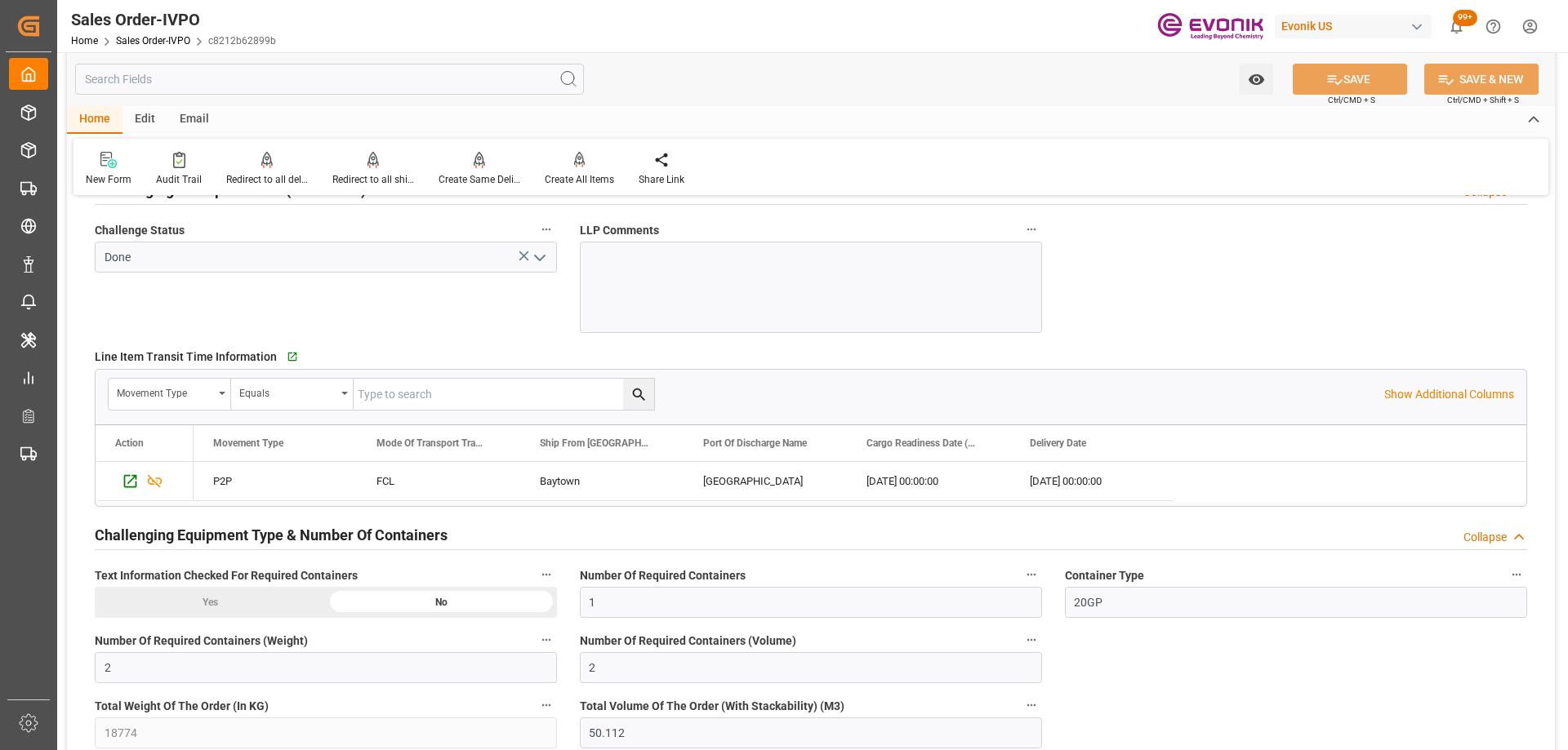
type input "+44 (0) 161 2304357Fax No.:"
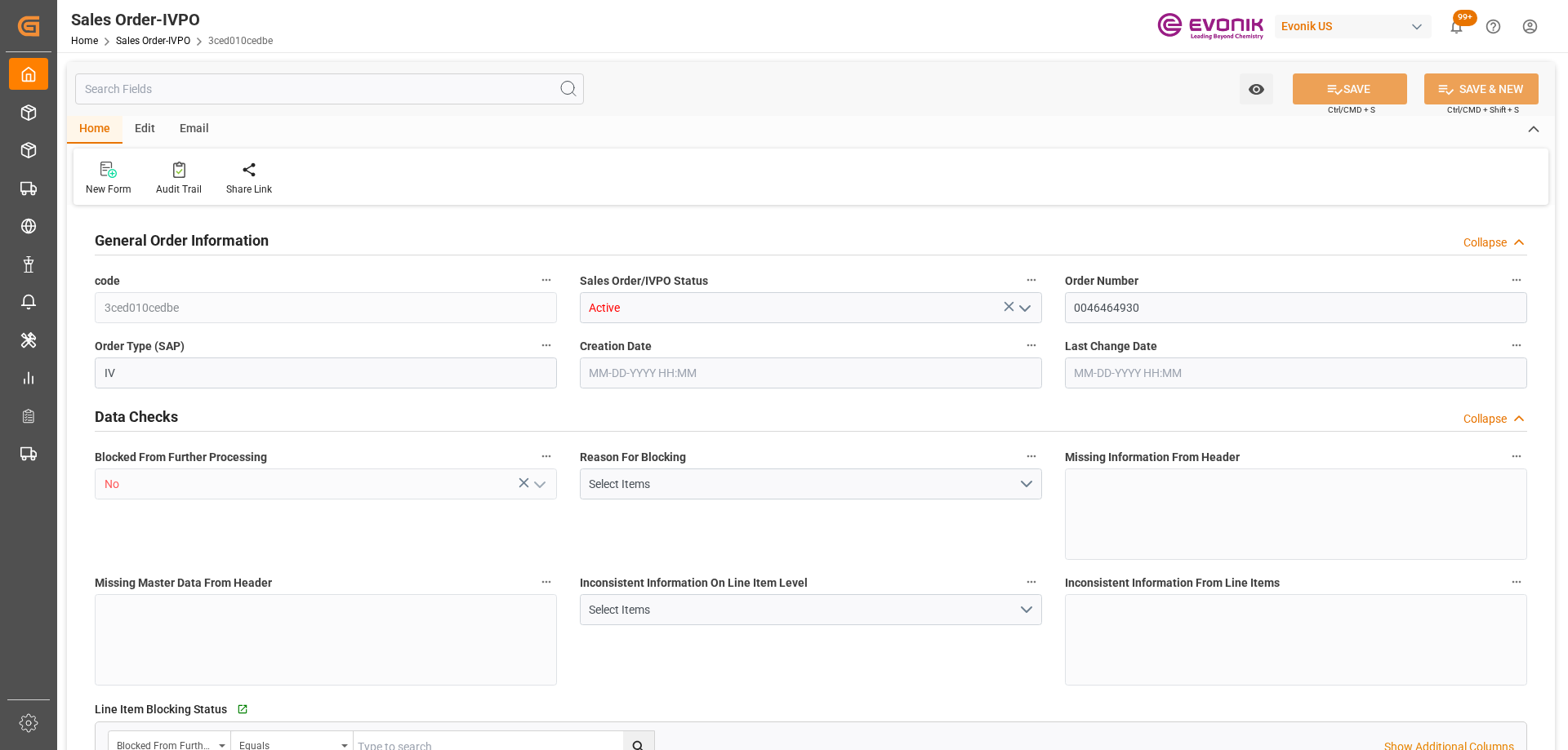
type input "GBSOU"
type input "+44 (0) 161 2304357Fax No.:"
type input "0"
type input "1"
type input "2"
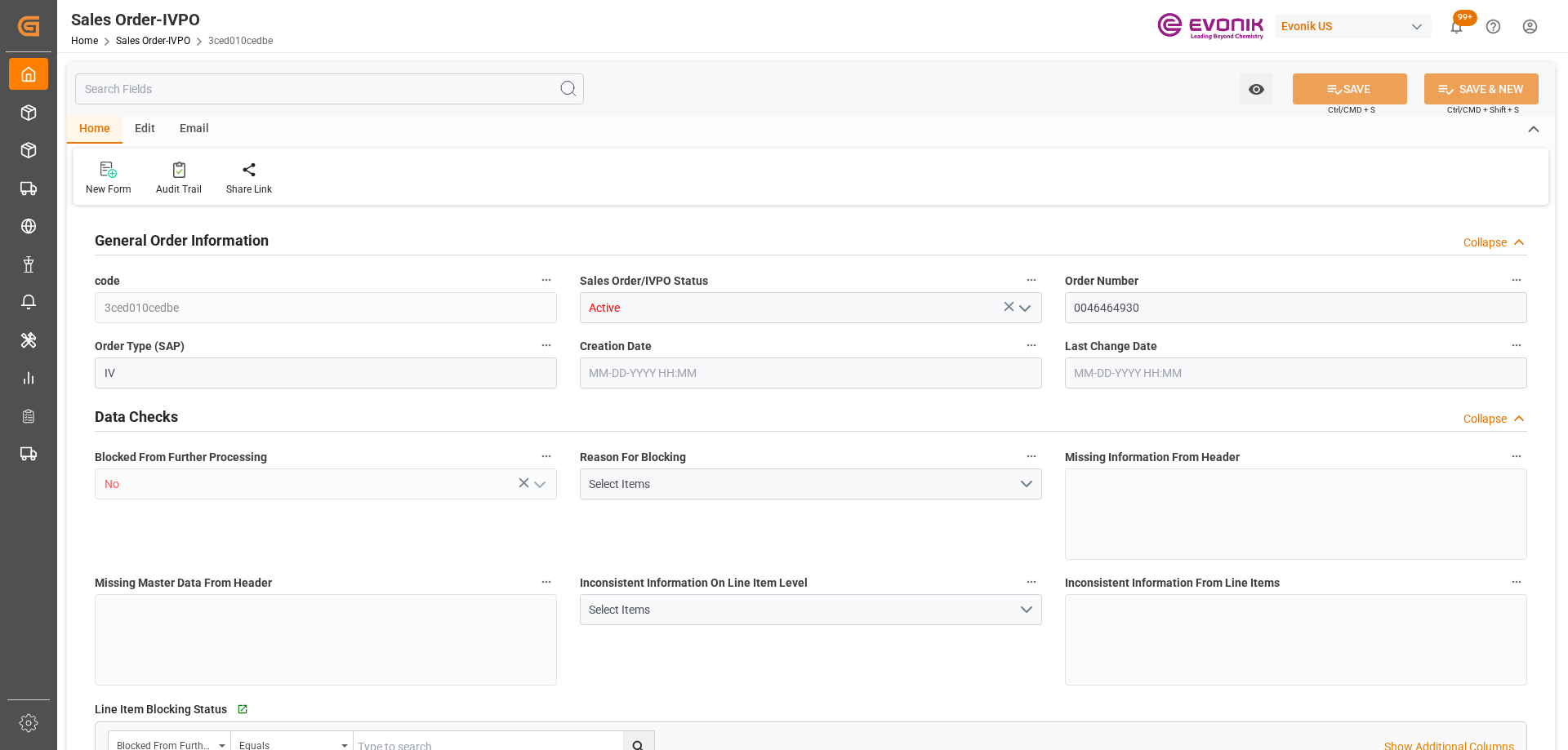
type input "2"
type input "18774"
type input "50.112"
type input "17000"
type input "30"
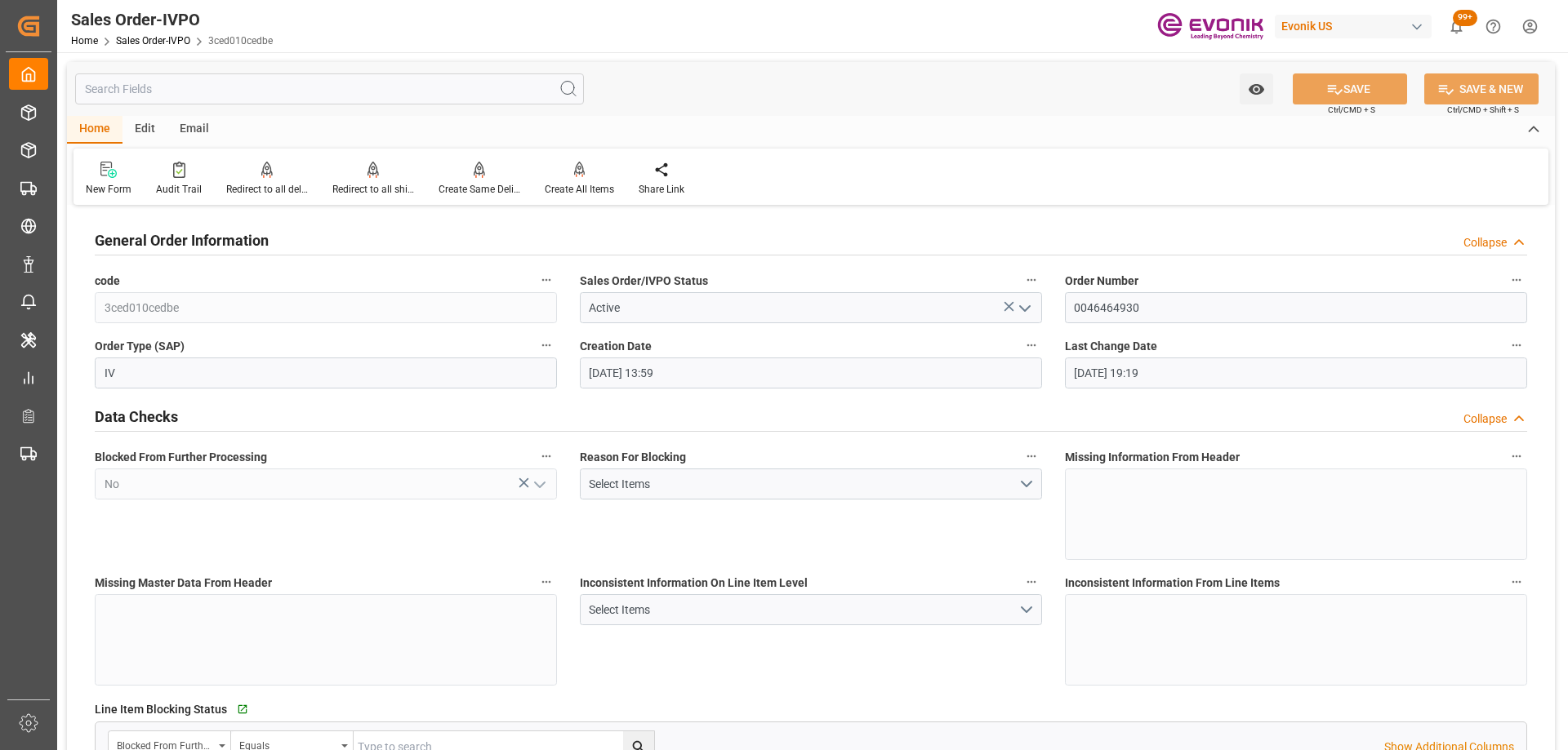
type input "07-22-2025 13:59"
type input "08-26-2025 19:19"
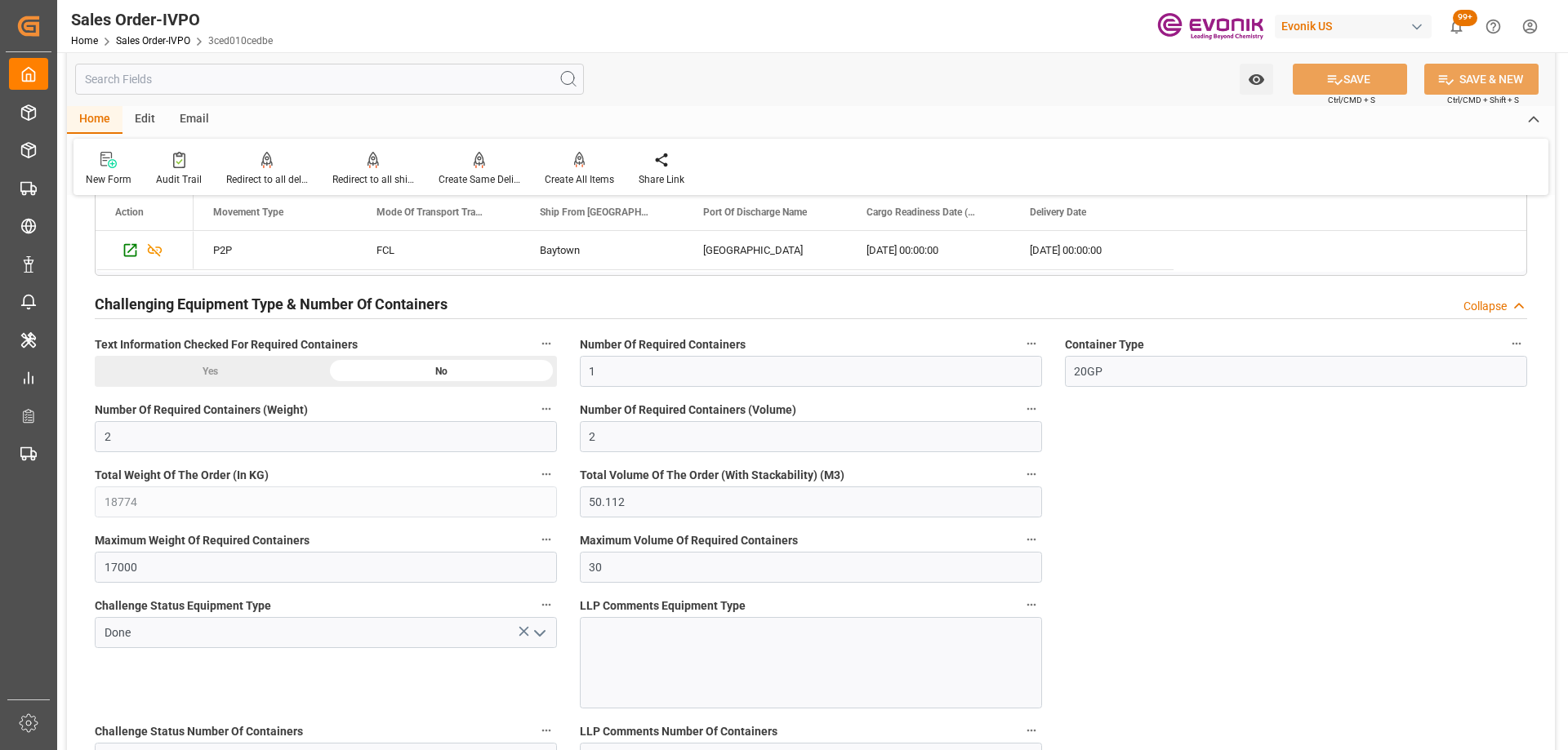
scroll to position [3183, 0]
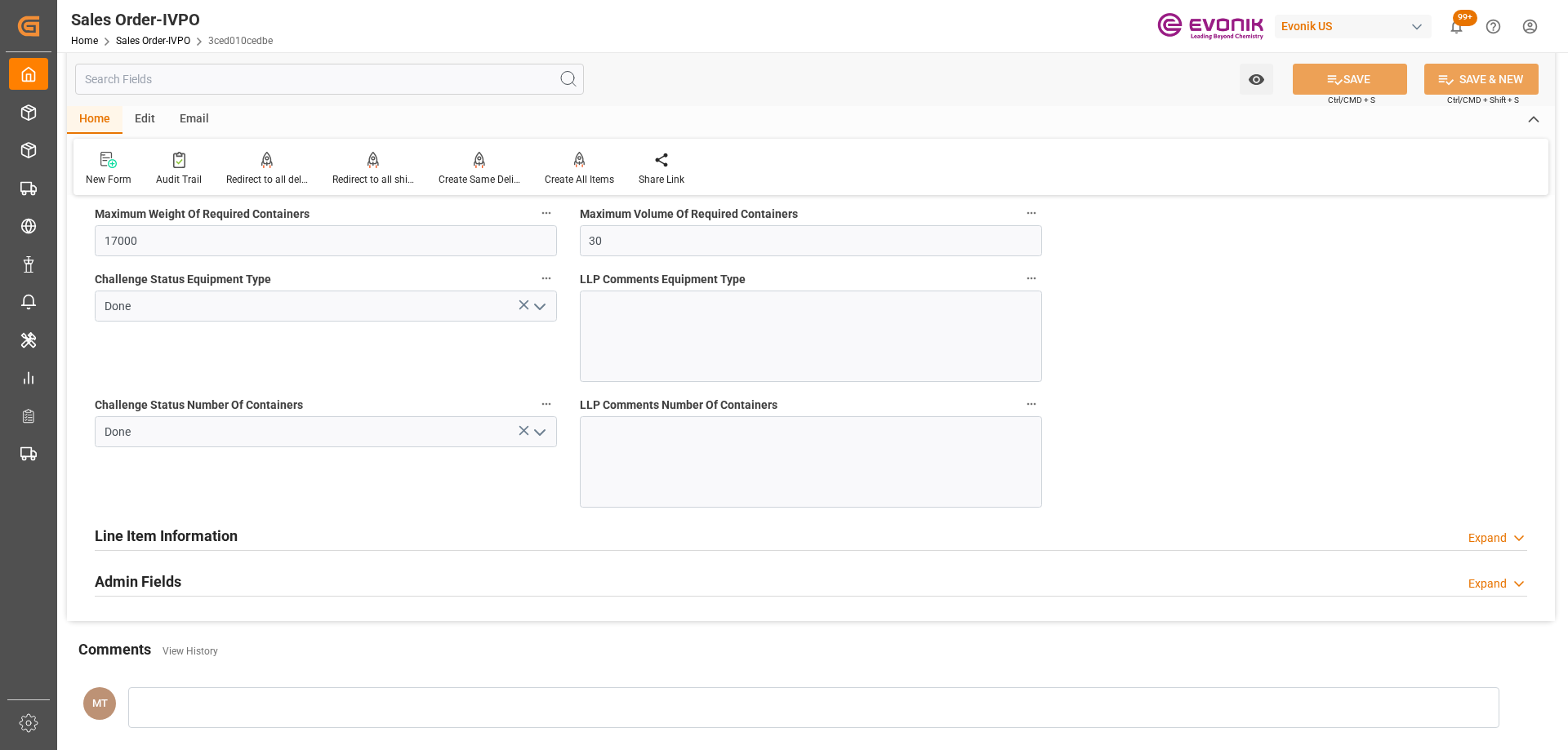
type input "+44 (0) 161 2304357Fax No.:"
